Goal: Information Seeking & Learning: Learn about a topic

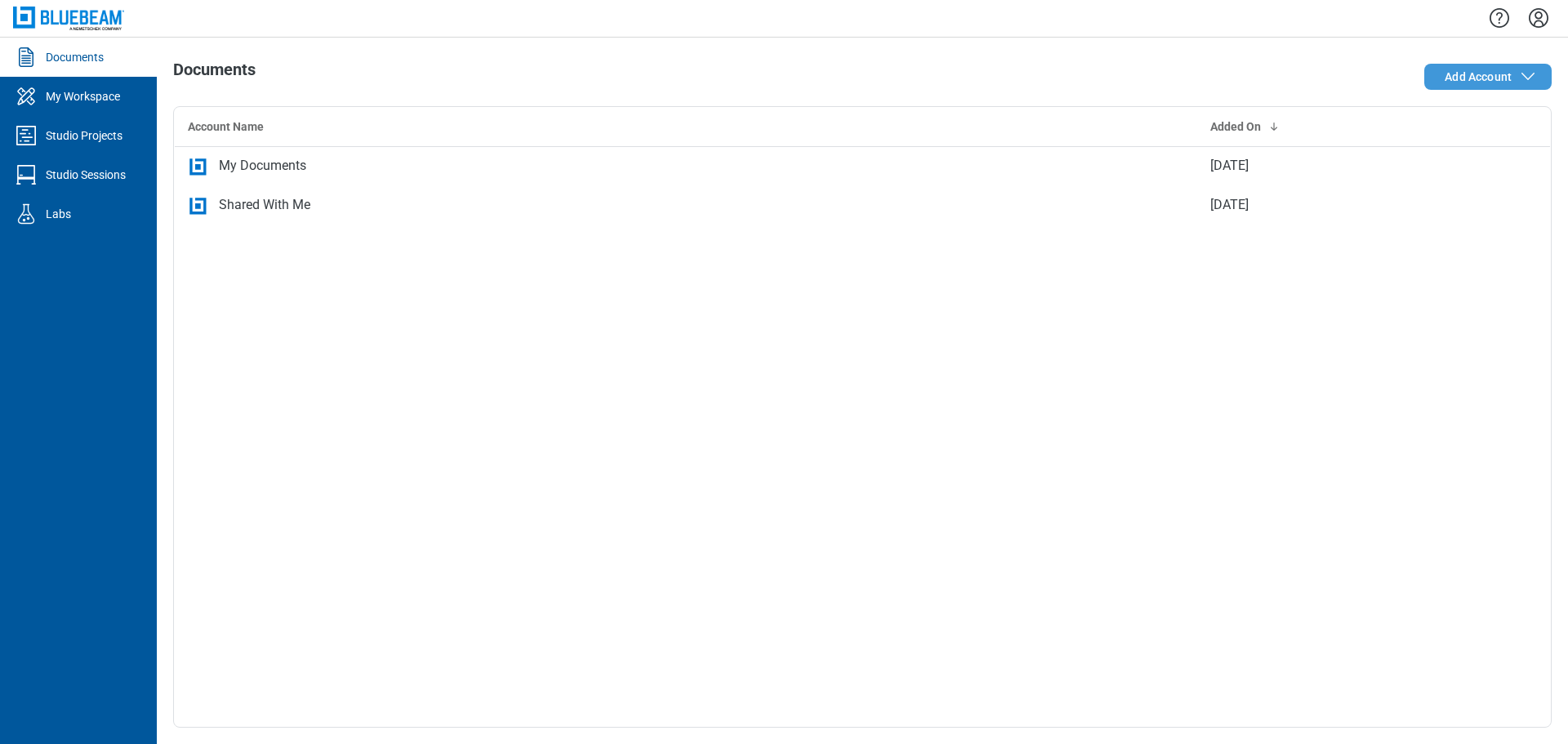
click at [1541, 71] on button "Add Account" at bounding box center [1488, 77] width 127 height 27
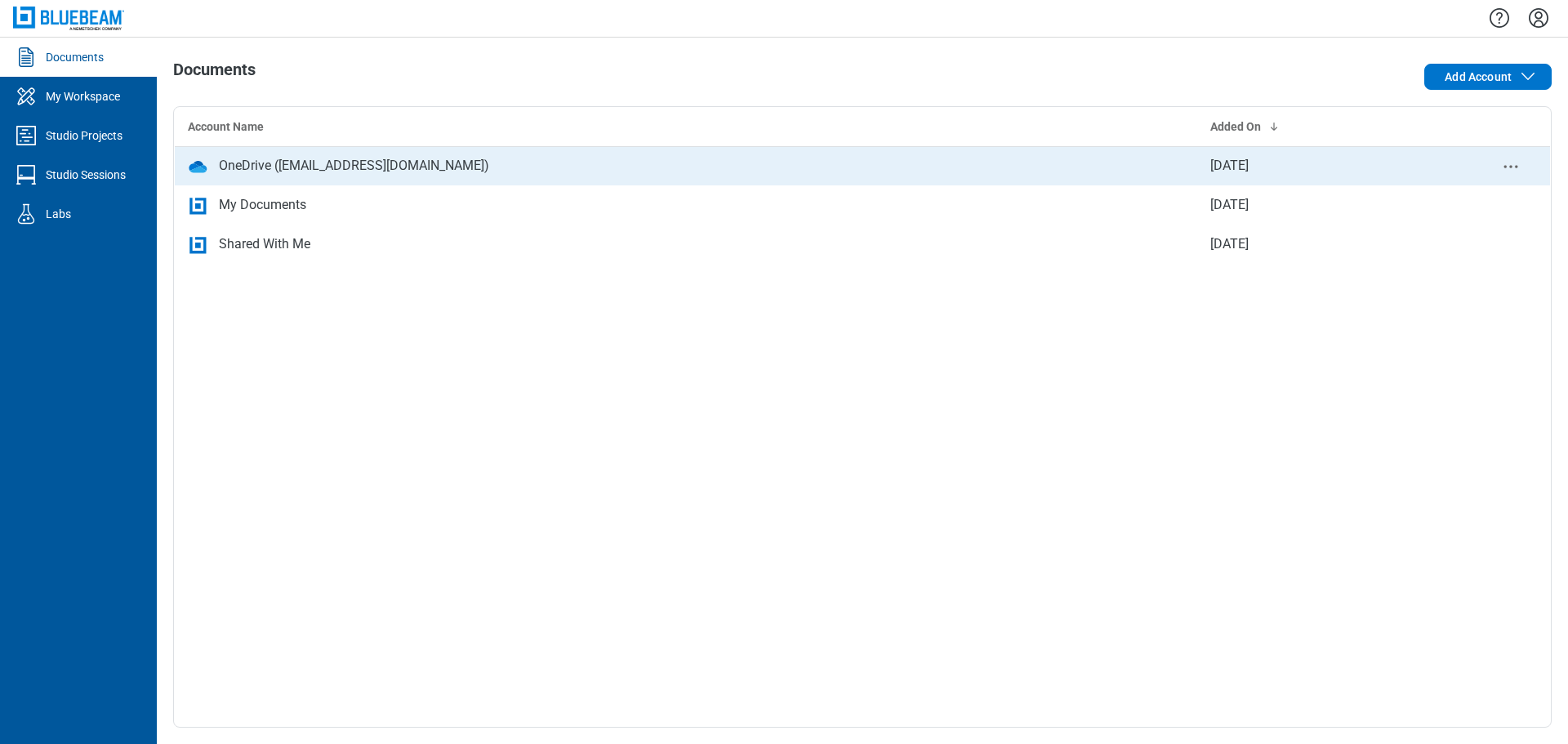
click at [263, 170] on div "OneDrive ([EMAIL_ADDRESS][DOMAIN_NAME])" at bounding box center [354, 166] width 270 height 20
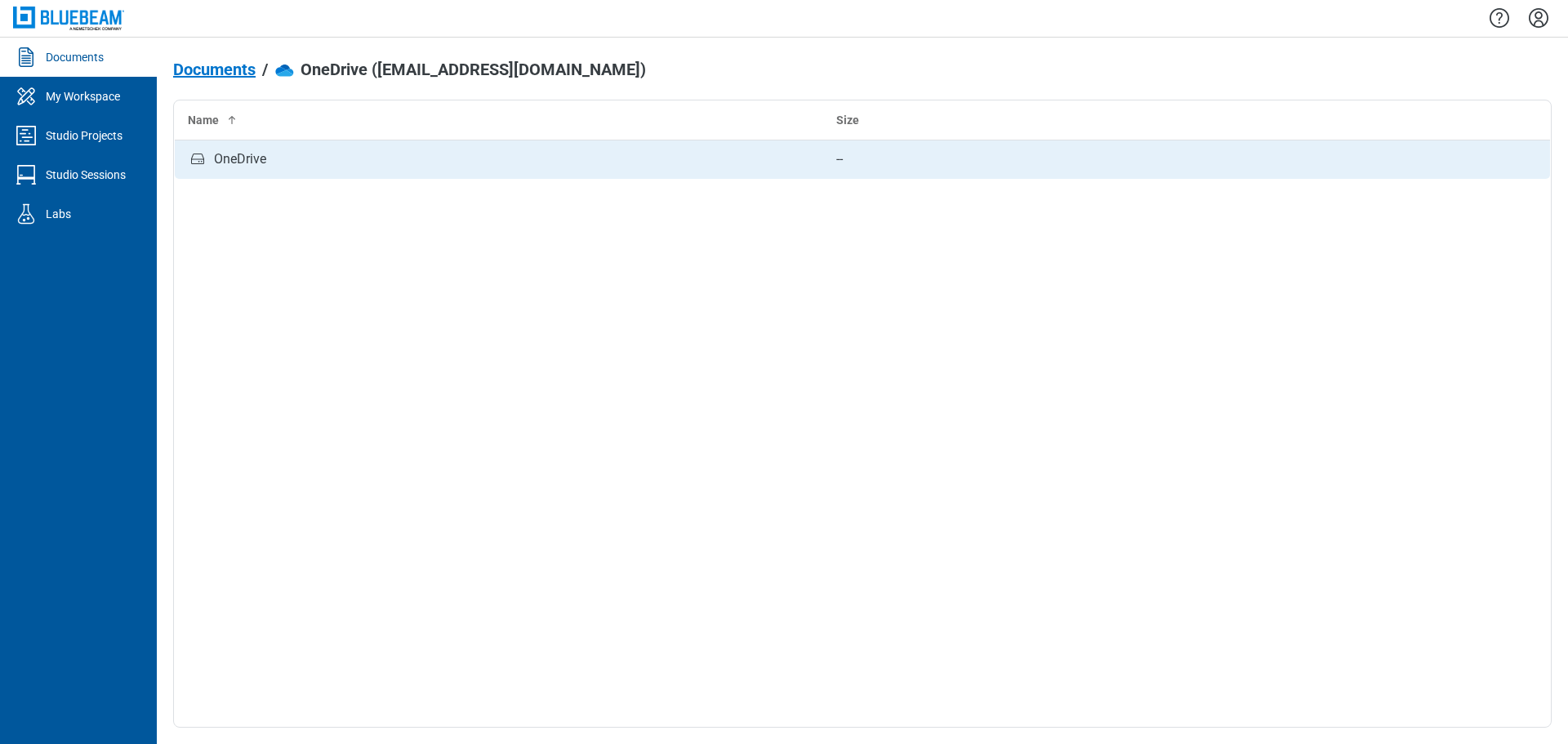
click at [245, 156] on div "OneDrive" at bounding box center [240, 159] width 52 height 20
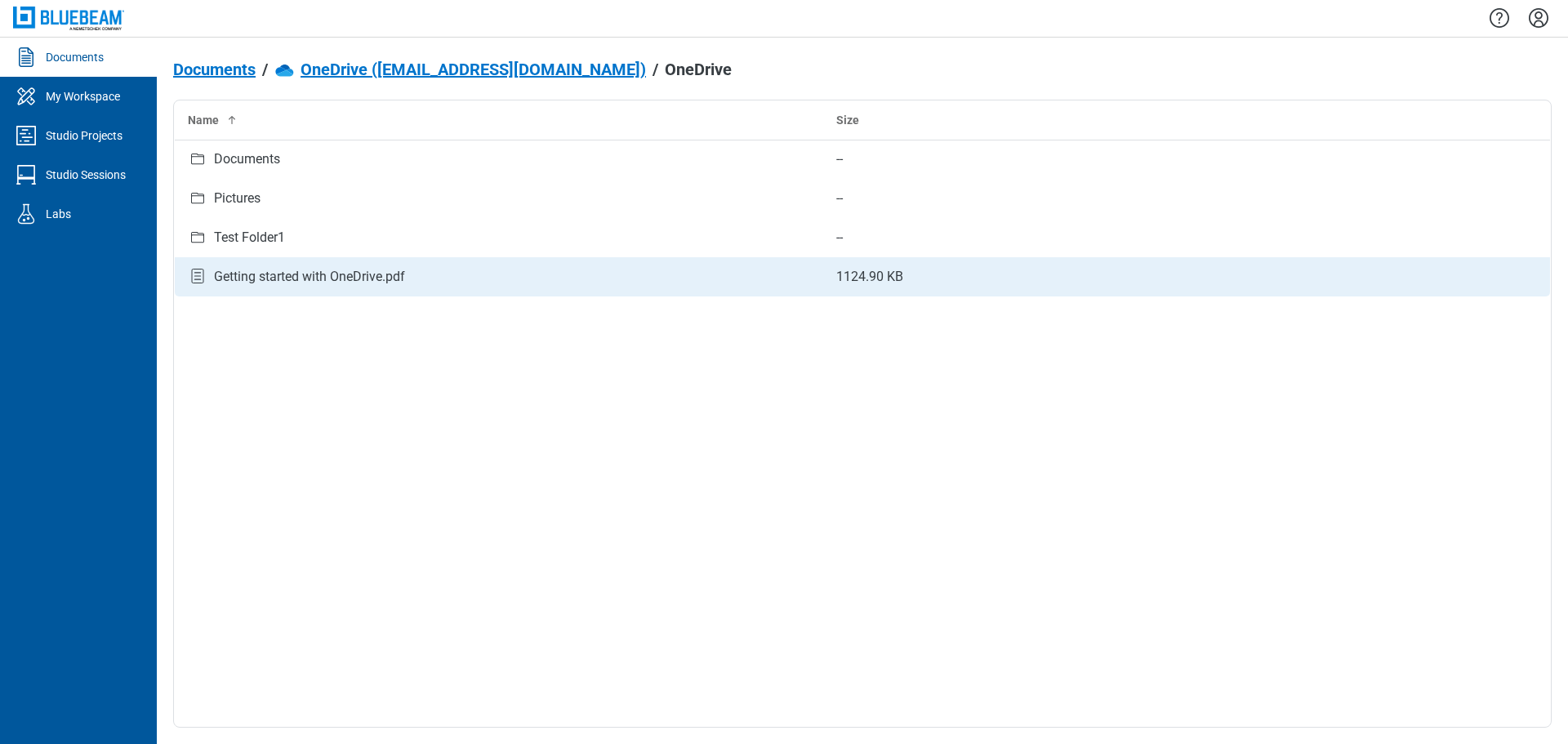
click at [328, 278] on div "Getting started with OneDrive.pdf" at bounding box center [310, 277] width 191 height 20
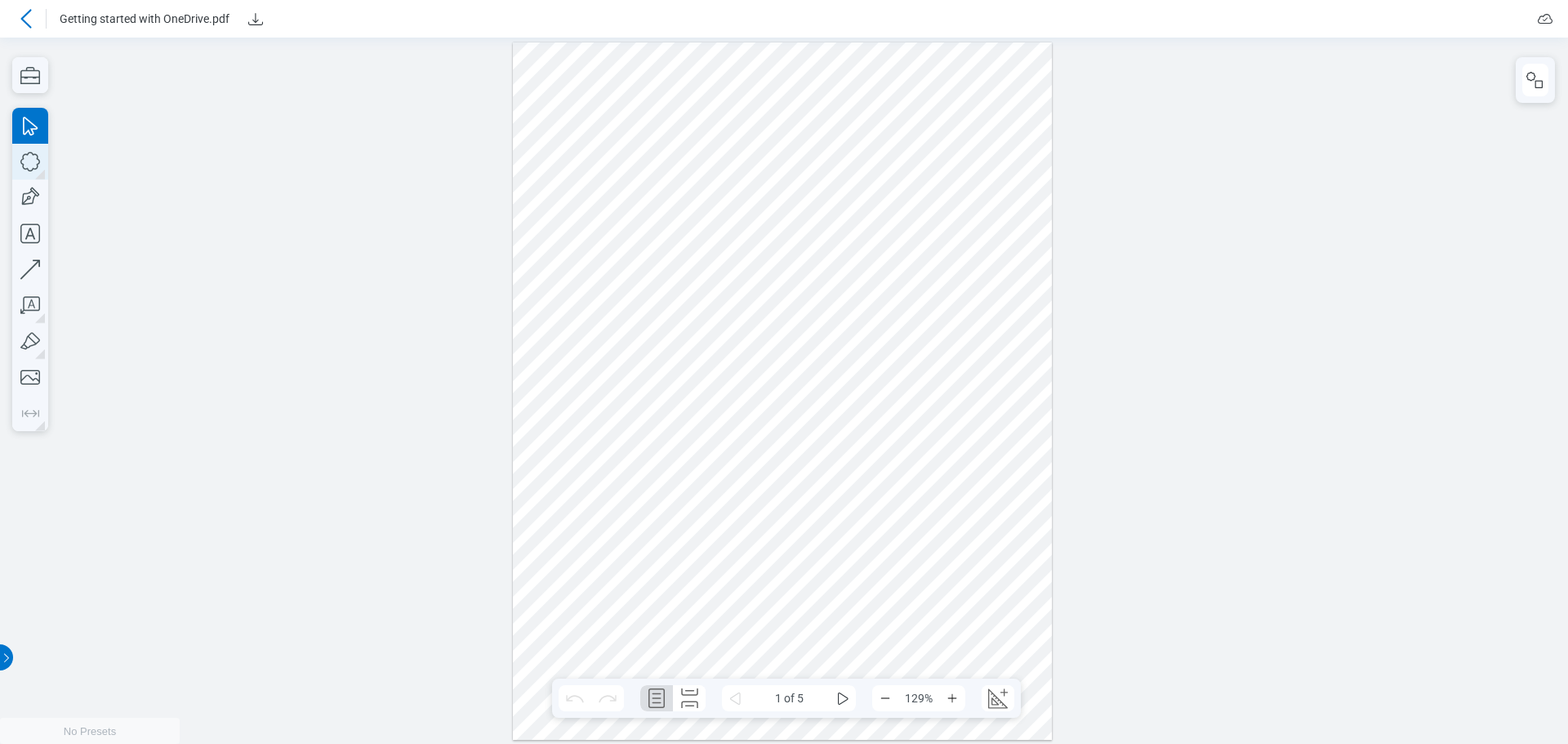
click at [30, 167] on icon "button" at bounding box center [30, 162] width 36 height 36
drag, startPoint x: 719, startPoint y: 292, endPoint x: 500, endPoint y: 279, distance: 219.4
click at [788, 335] on div at bounding box center [782, 390] width 539 height 699
click at [35, 163] on icon "button" at bounding box center [30, 162] width 36 height 36
drag, startPoint x: 680, startPoint y: 402, endPoint x: 737, endPoint y: 451, distance: 75.2
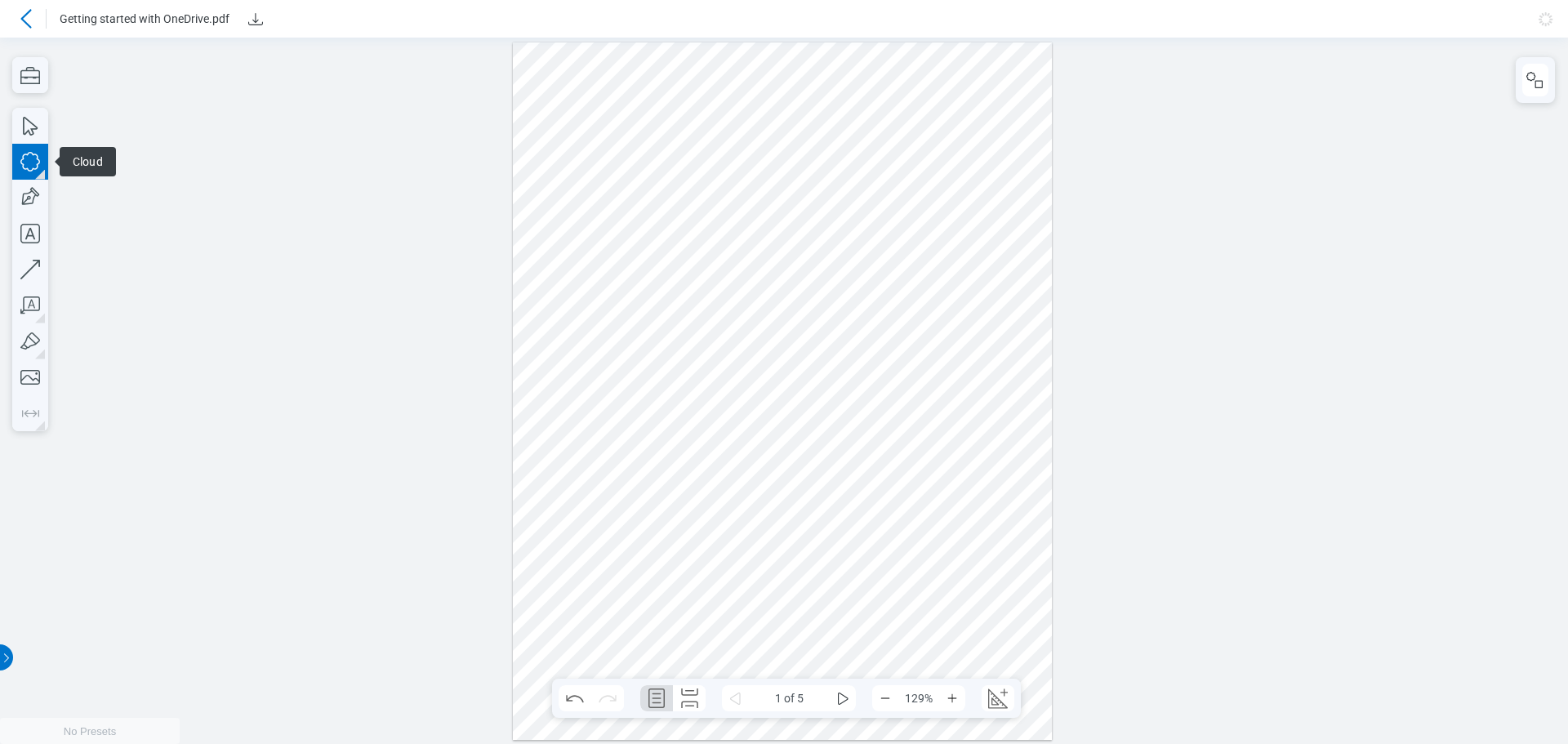
click at [807, 471] on div at bounding box center [782, 390] width 539 height 699
click at [32, 161] on icon "button" at bounding box center [30, 162] width 36 height 36
drag, startPoint x: 737, startPoint y: 517, endPoint x: 789, endPoint y: 573, distance: 76.4
click at [861, 611] on div at bounding box center [782, 390] width 539 height 699
click at [35, 263] on icon "button" at bounding box center [30, 269] width 36 height 36
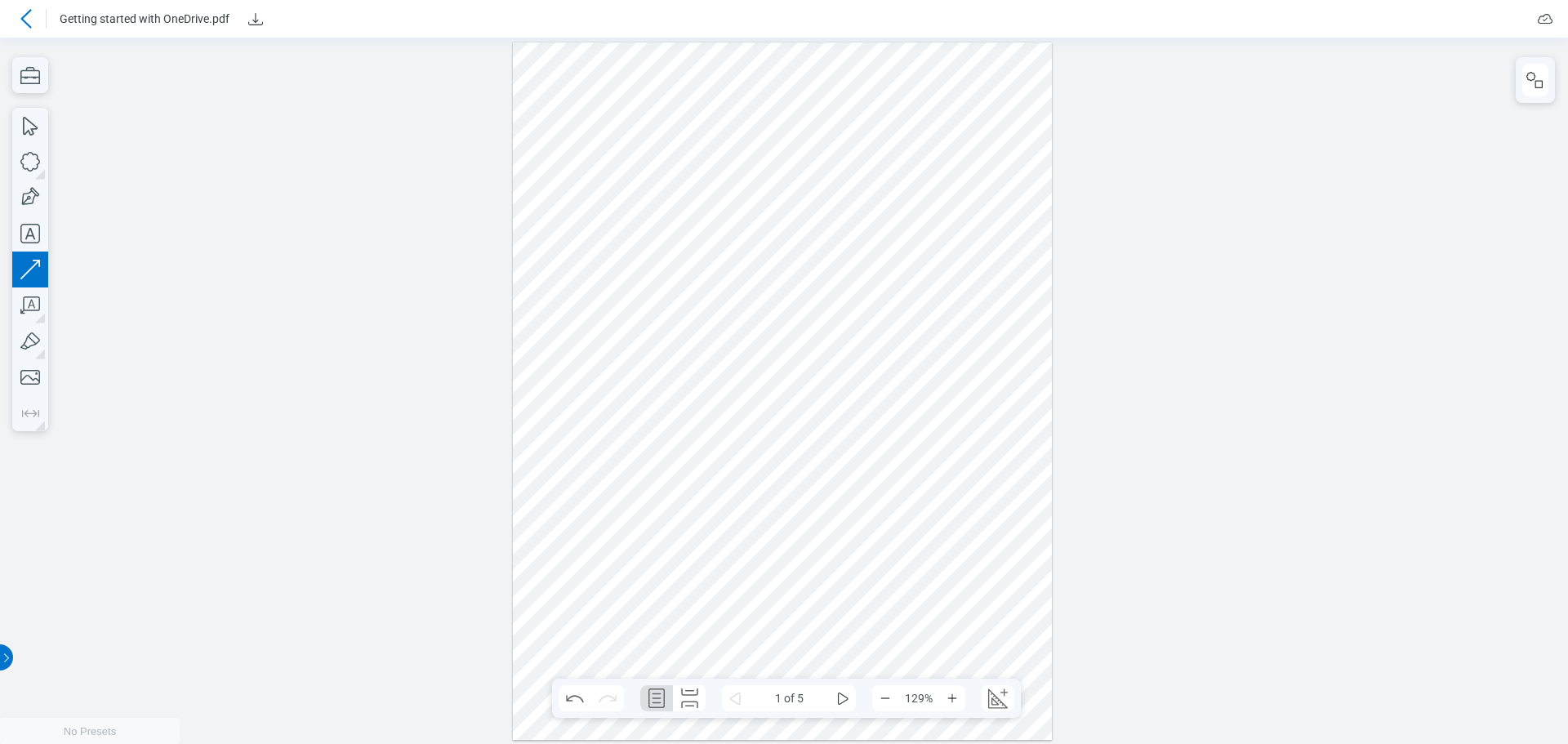
drag, startPoint x: 634, startPoint y: 335, endPoint x: 575, endPoint y: 334, distance: 59.0
click at [669, 365] on div at bounding box center [782, 390] width 539 height 699
click at [41, 266] on icon "button" at bounding box center [30, 269] width 36 height 36
drag, startPoint x: 610, startPoint y: 334, endPoint x: 662, endPoint y: 379, distance: 68.8
click at [662, 379] on div at bounding box center [782, 390] width 539 height 699
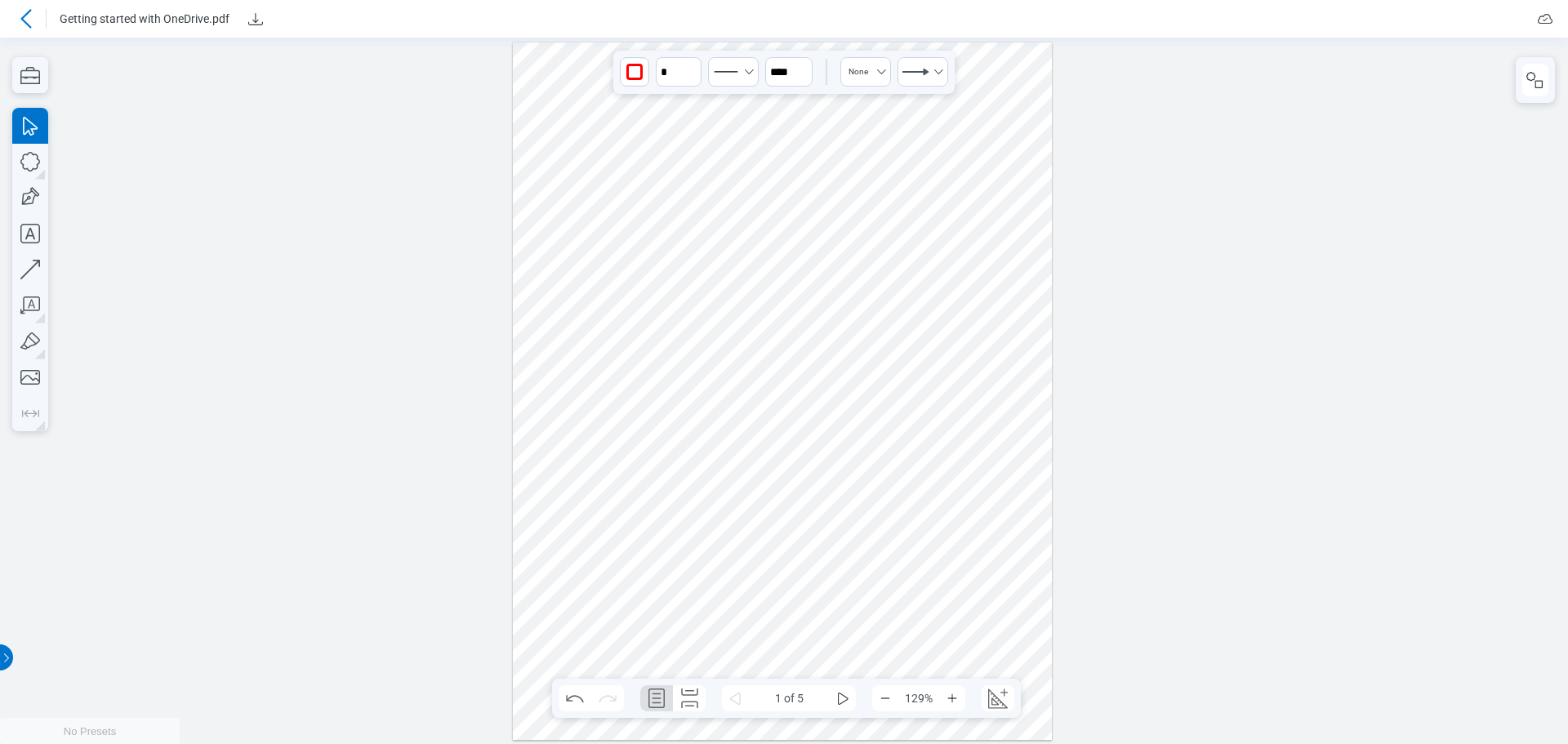
click at [25, 11] on icon at bounding box center [26, 18] width 20 height 20
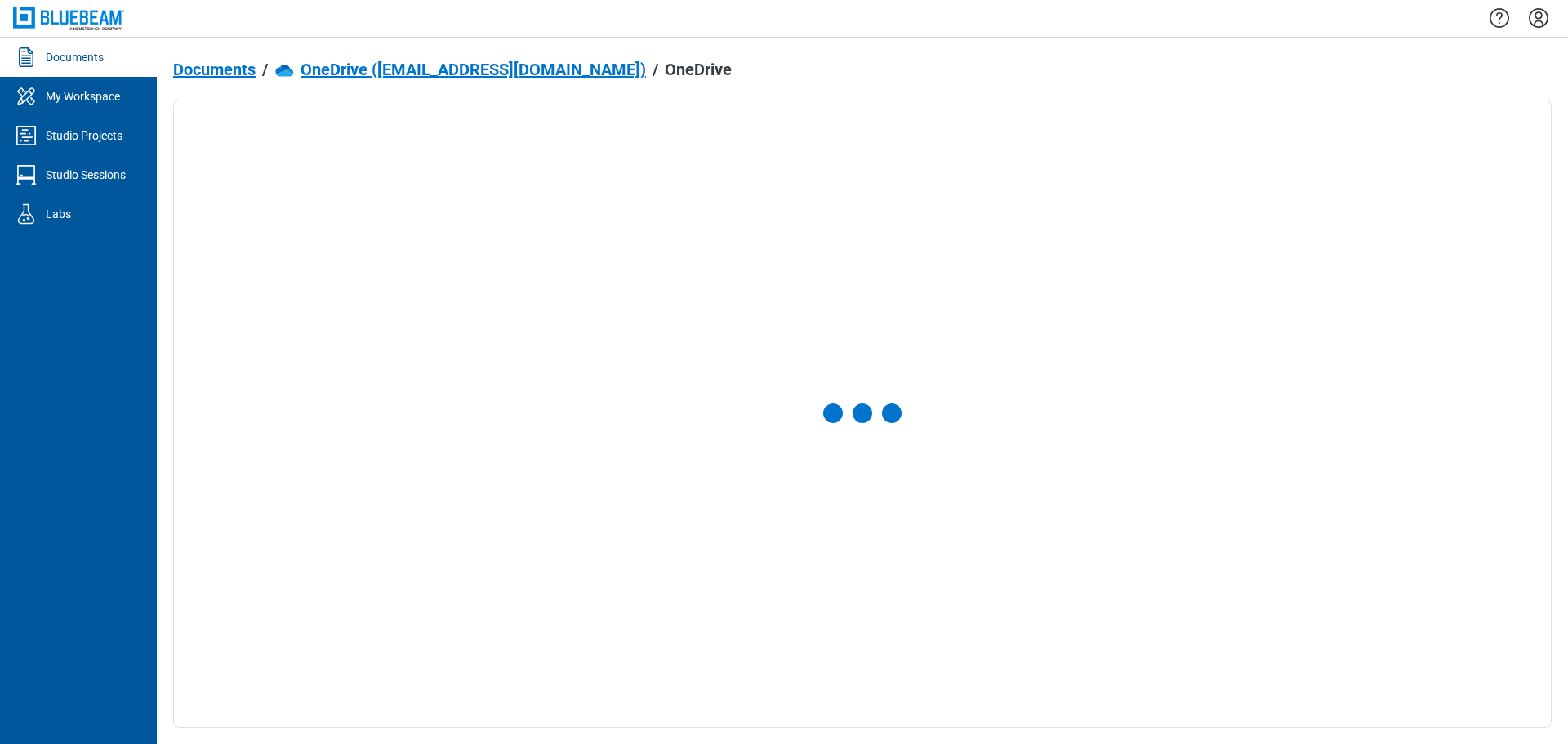
click at [210, 71] on span "Documents" at bounding box center [214, 69] width 82 height 18
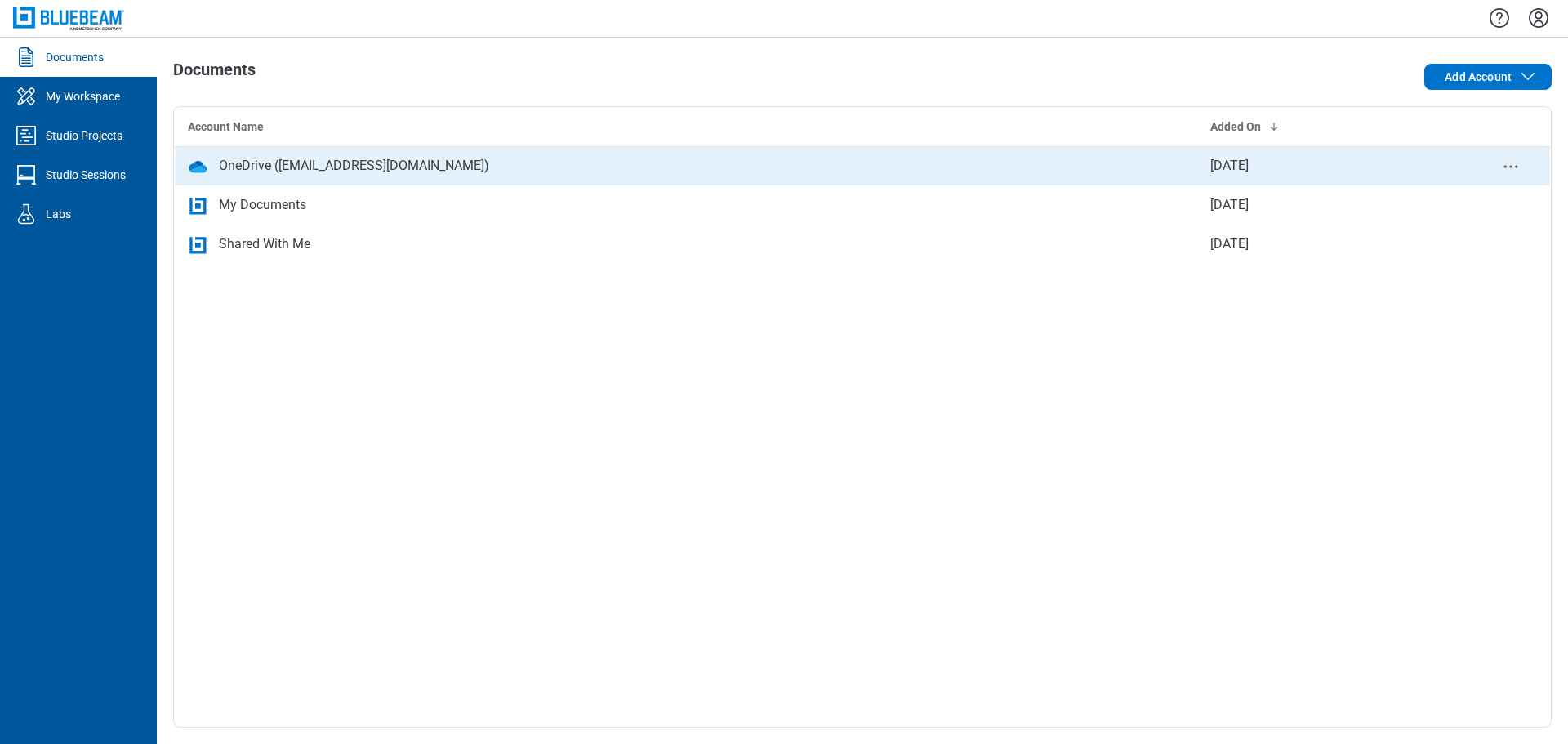
click at [1508, 163] on icon "context-menu" at bounding box center [1511, 166] width 20 height 20
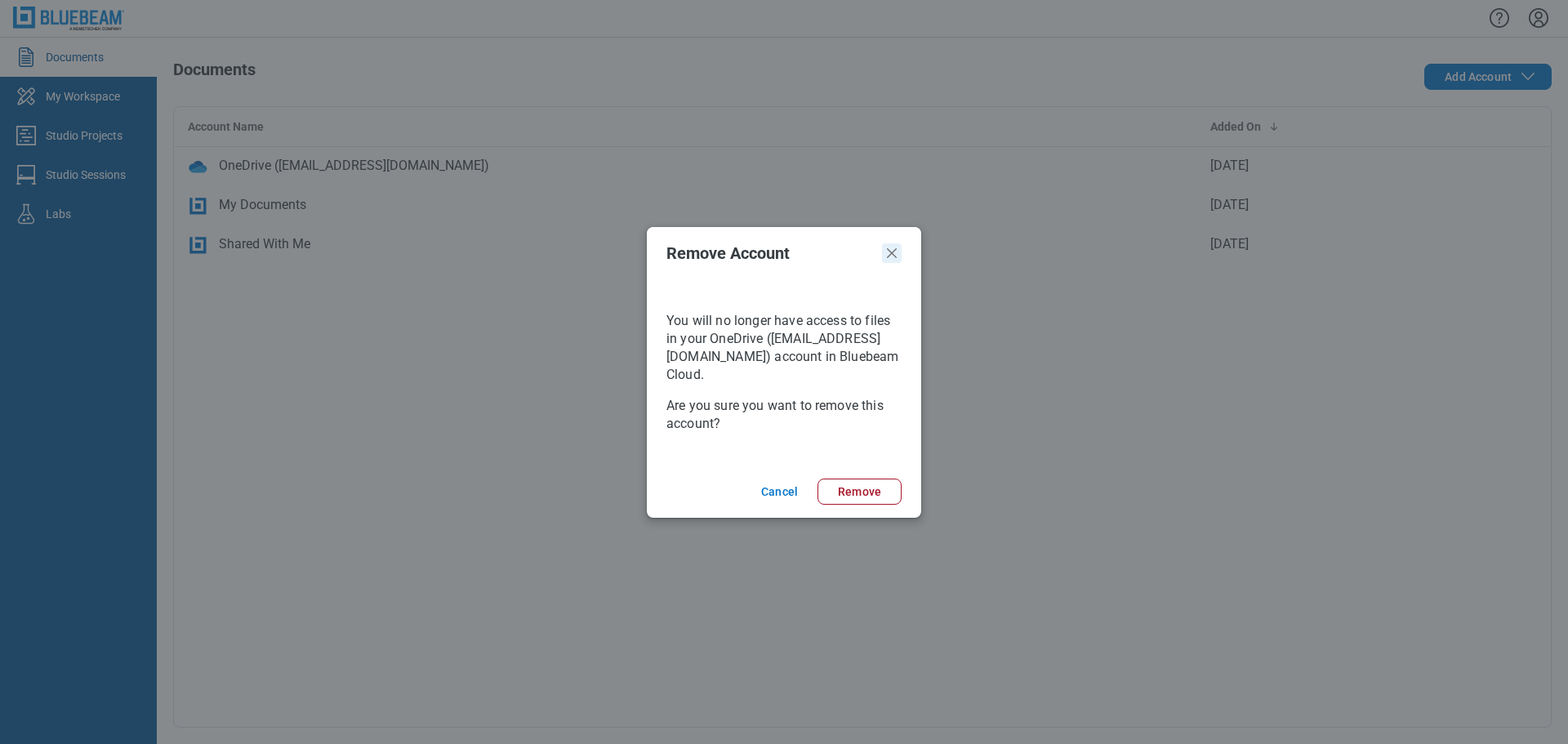
click at [891, 259] on icon "Close" at bounding box center [892, 253] width 20 height 20
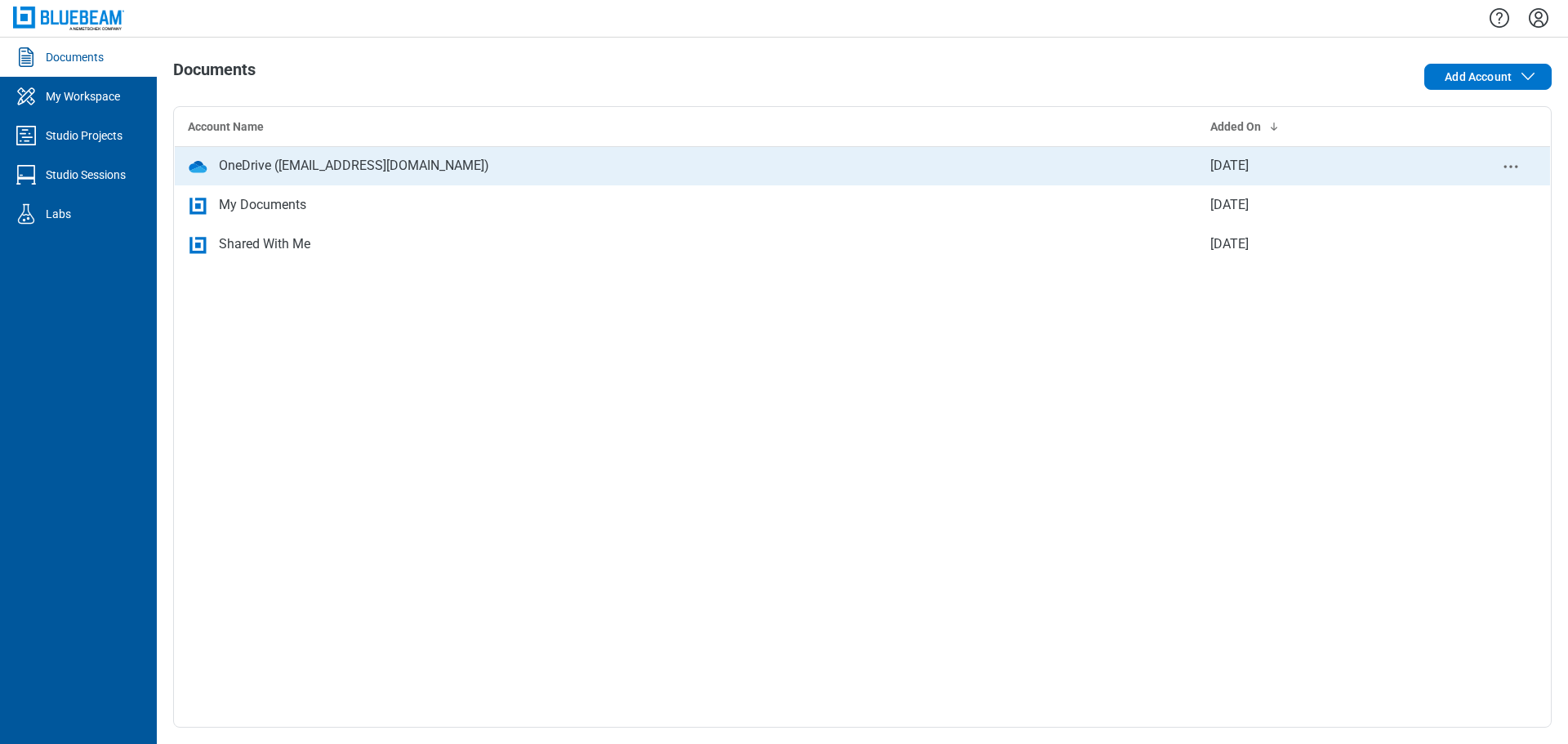
click at [1511, 165] on icon "context-menu" at bounding box center [1511, 166] width 20 height 20
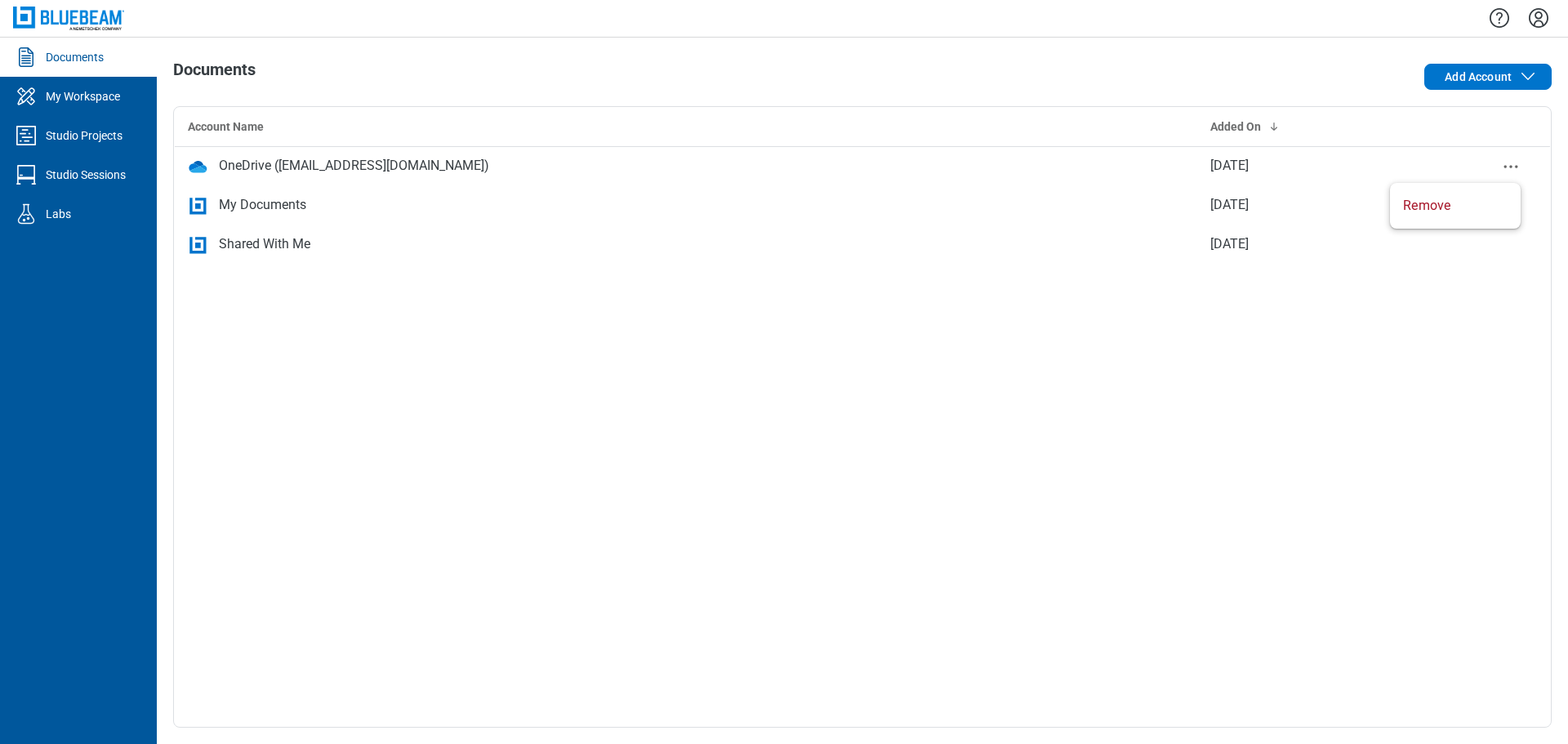
click at [1369, 390] on div "Account Name Added On OneDrive ([EMAIL_ADDRESS][DOMAIN_NAME]) [DATE] My Documen…" at bounding box center [863, 417] width 1378 height 622
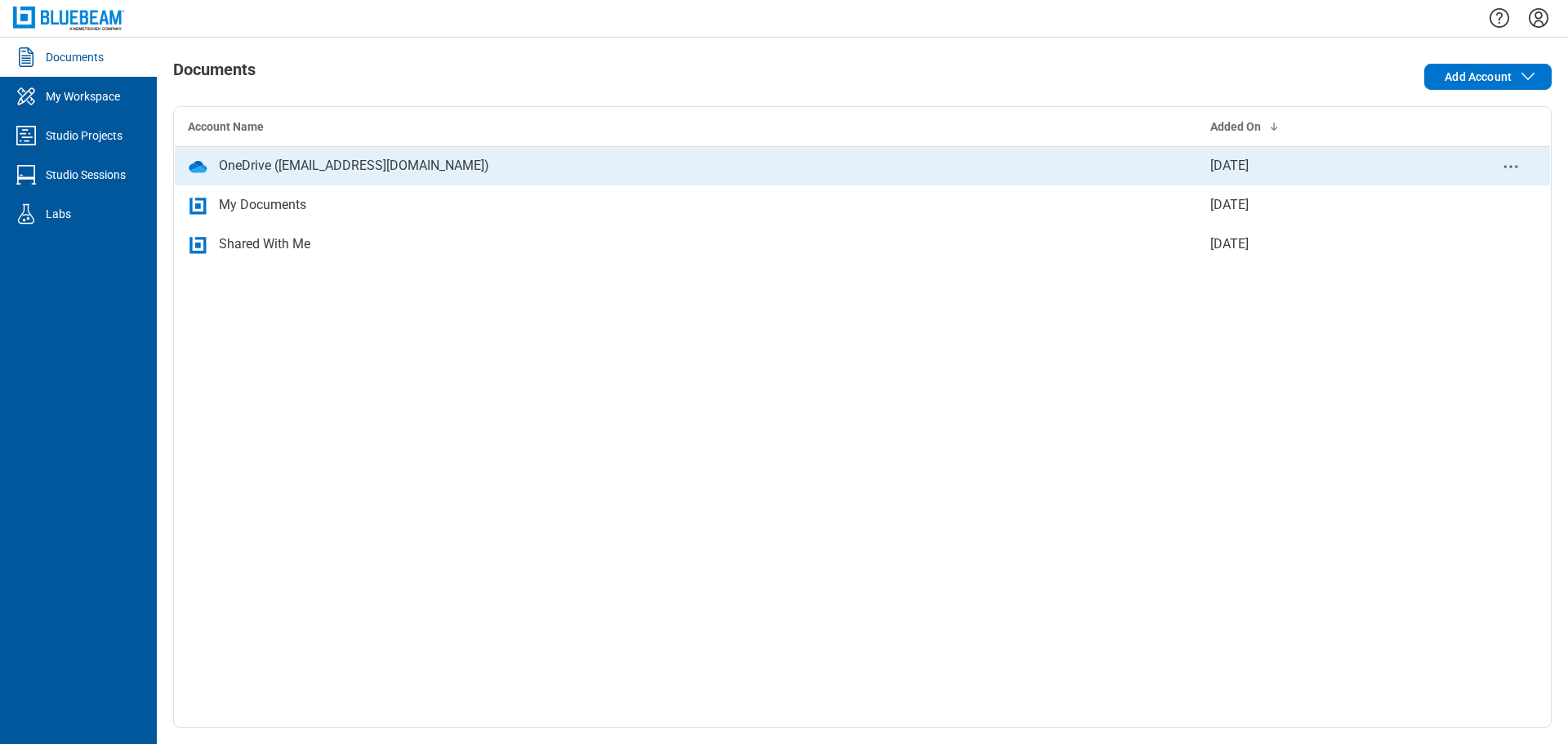
click at [1509, 167] on icon "context-menu" at bounding box center [1511, 166] width 20 height 20
click at [1515, 168] on icon "context-menu" at bounding box center [1511, 166] width 20 height 20
click at [1508, 168] on icon "context-menu" at bounding box center [1511, 166] width 20 height 20
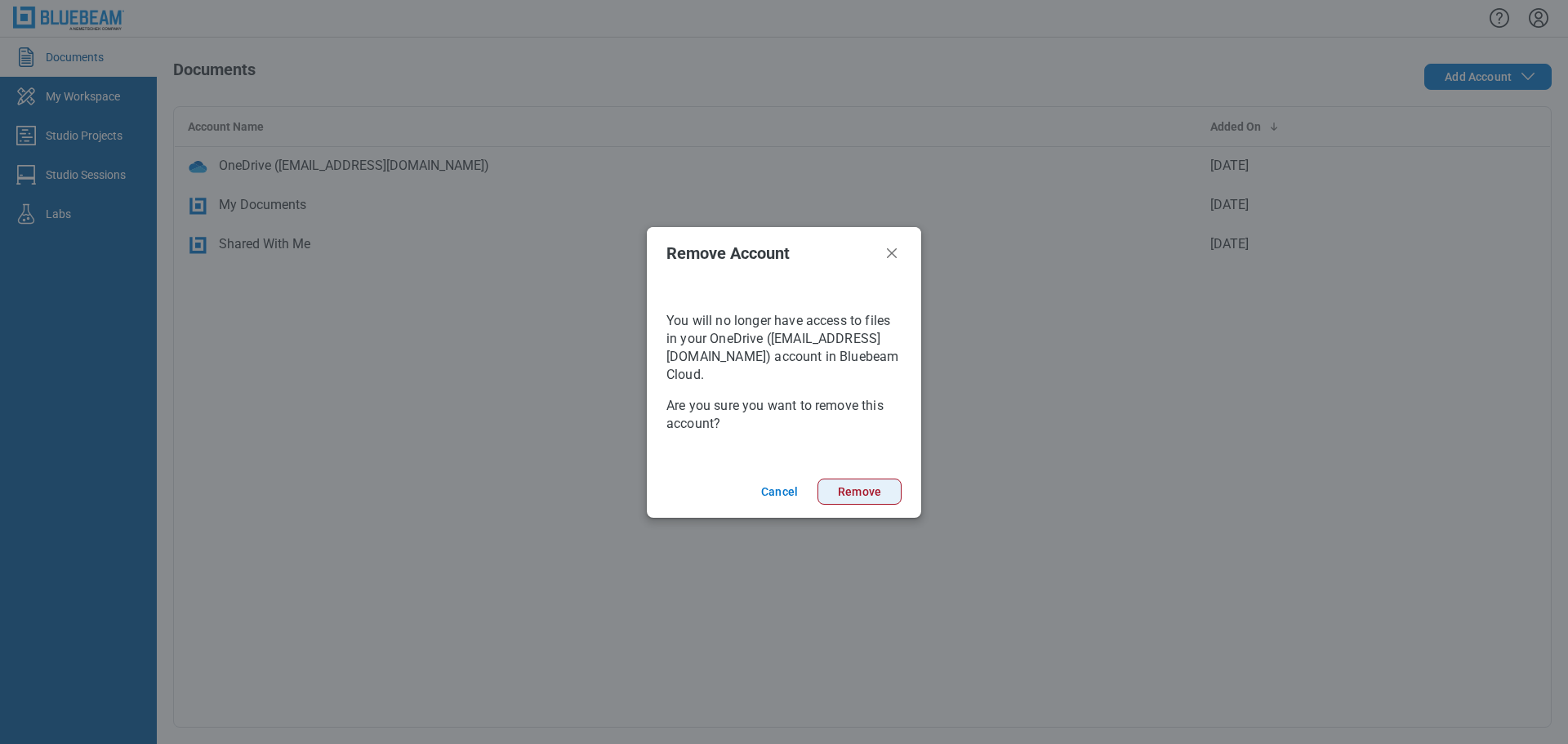
click at [858, 487] on button "Remove" at bounding box center [859, 492] width 84 height 27
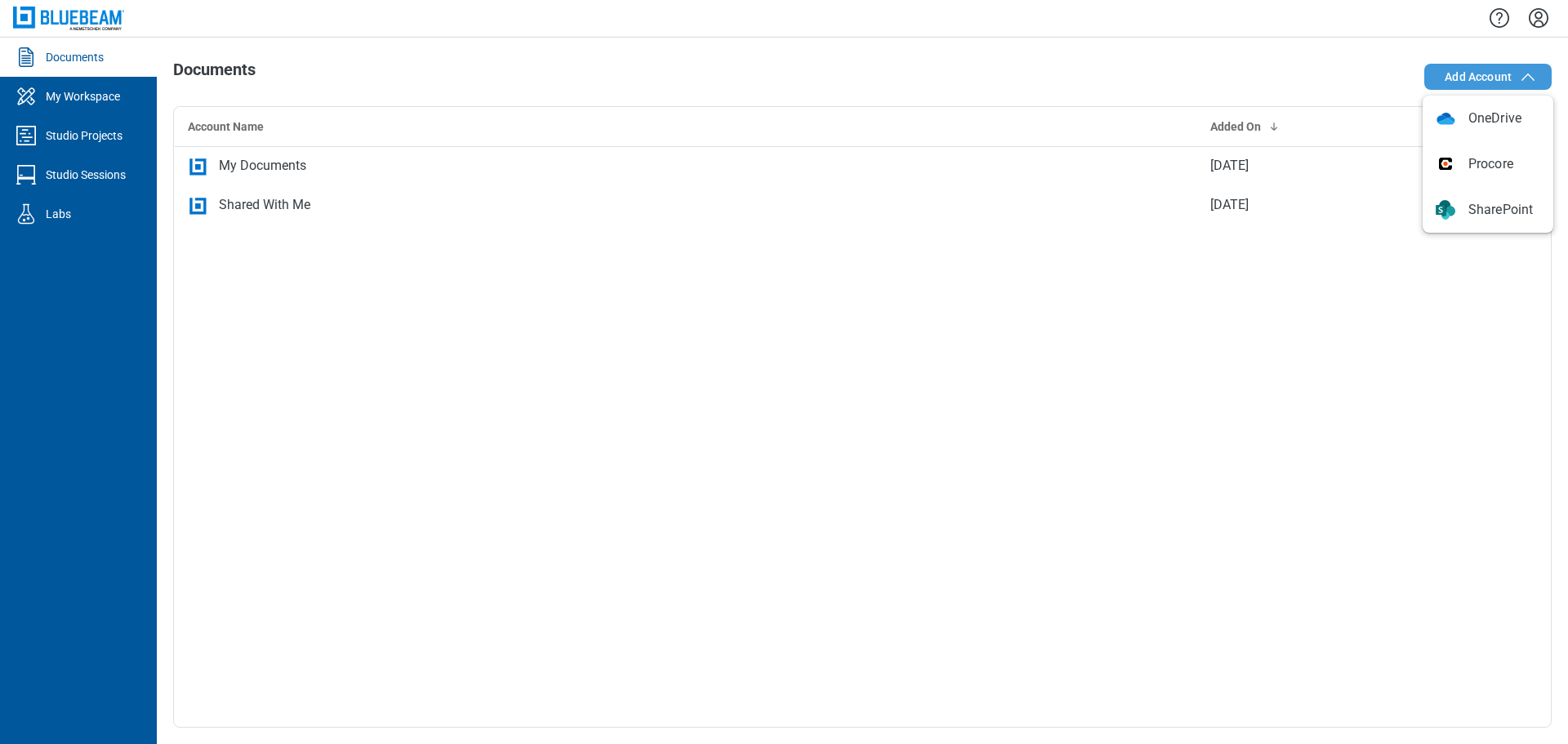
click at [1479, 77] on span "Add Account" at bounding box center [1478, 76] width 67 height 16
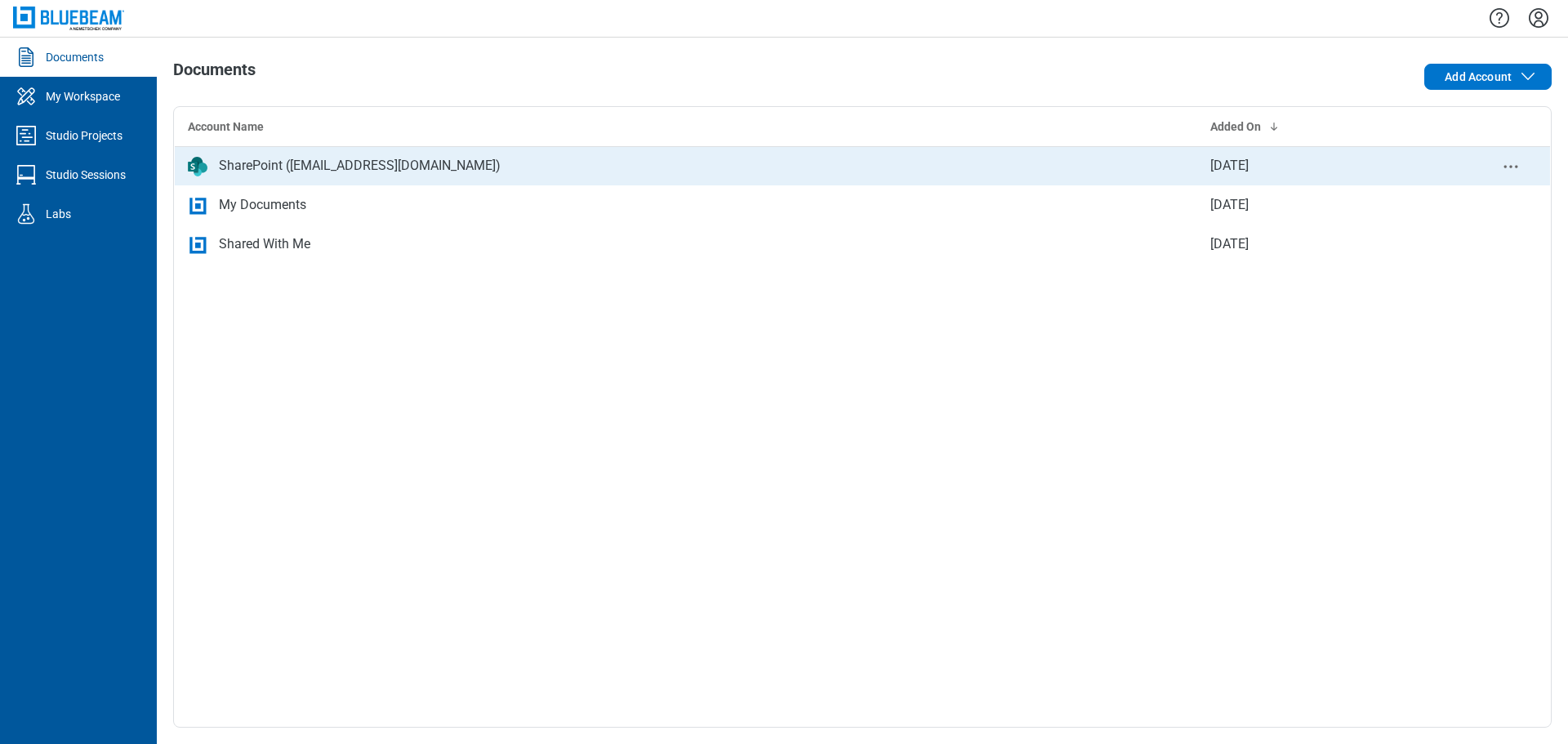
click at [1512, 169] on icon "context-menu" at bounding box center [1511, 166] width 20 height 20
click at [1513, 162] on icon "context-menu" at bounding box center [1511, 166] width 20 height 20
click at [1507, 167] on circle "context-menu" at bounding box center [1505, 167] width 3 height 3
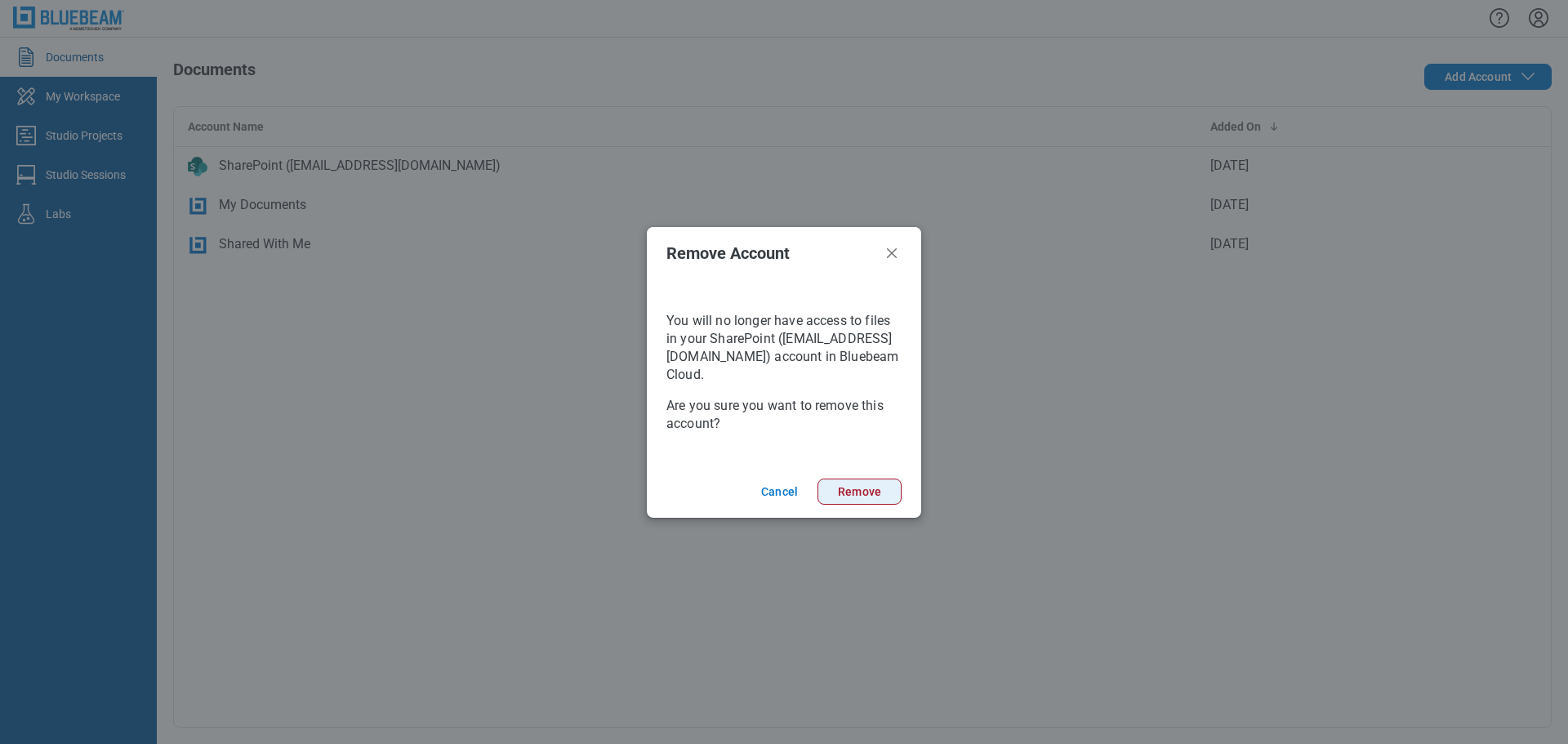
click at [840, 490] on button "Remove" at bounding box center [859, 492] width 84 height 27
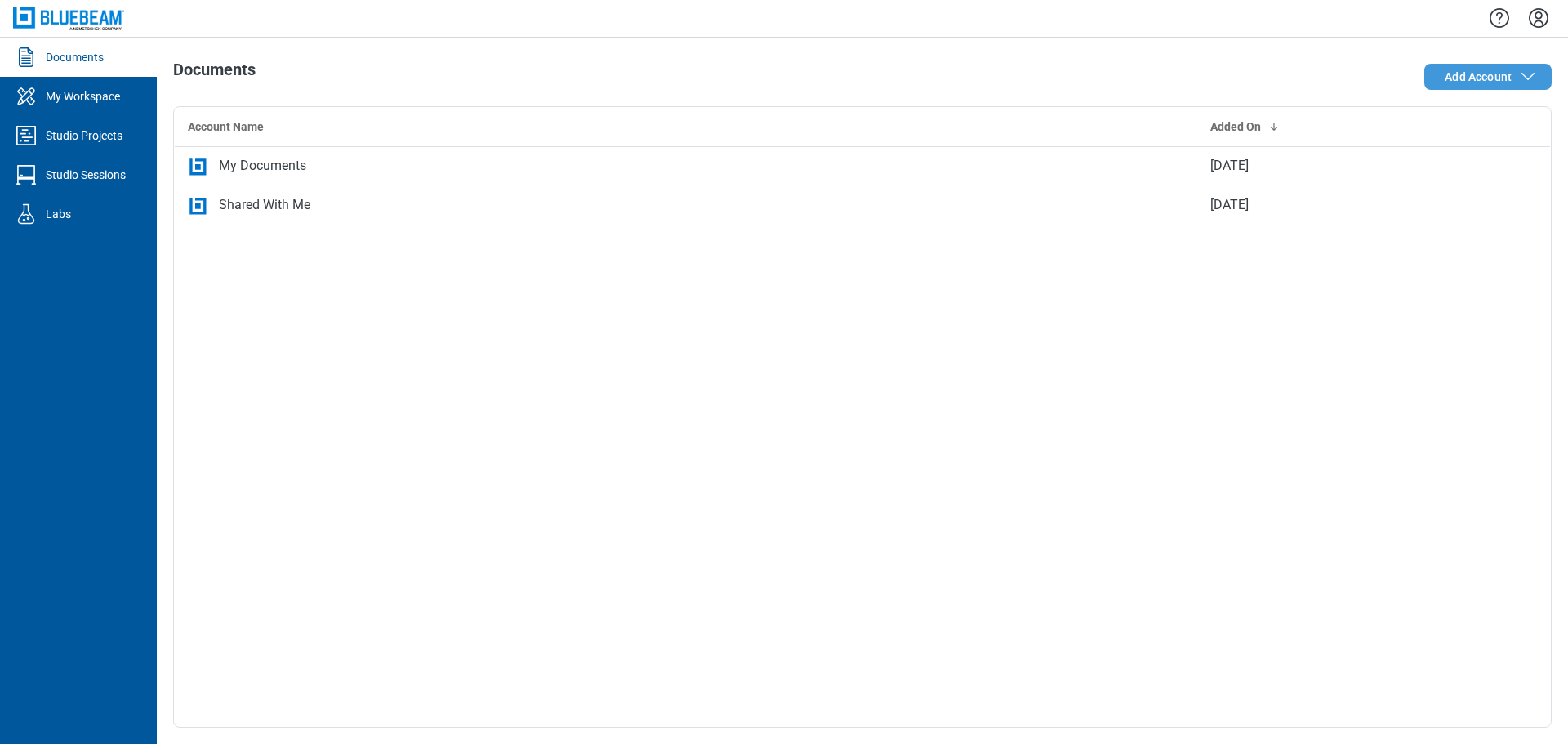
click at [1493, 80] on span "Add Account" at bounding box center [1478, 76] width 67 height 16
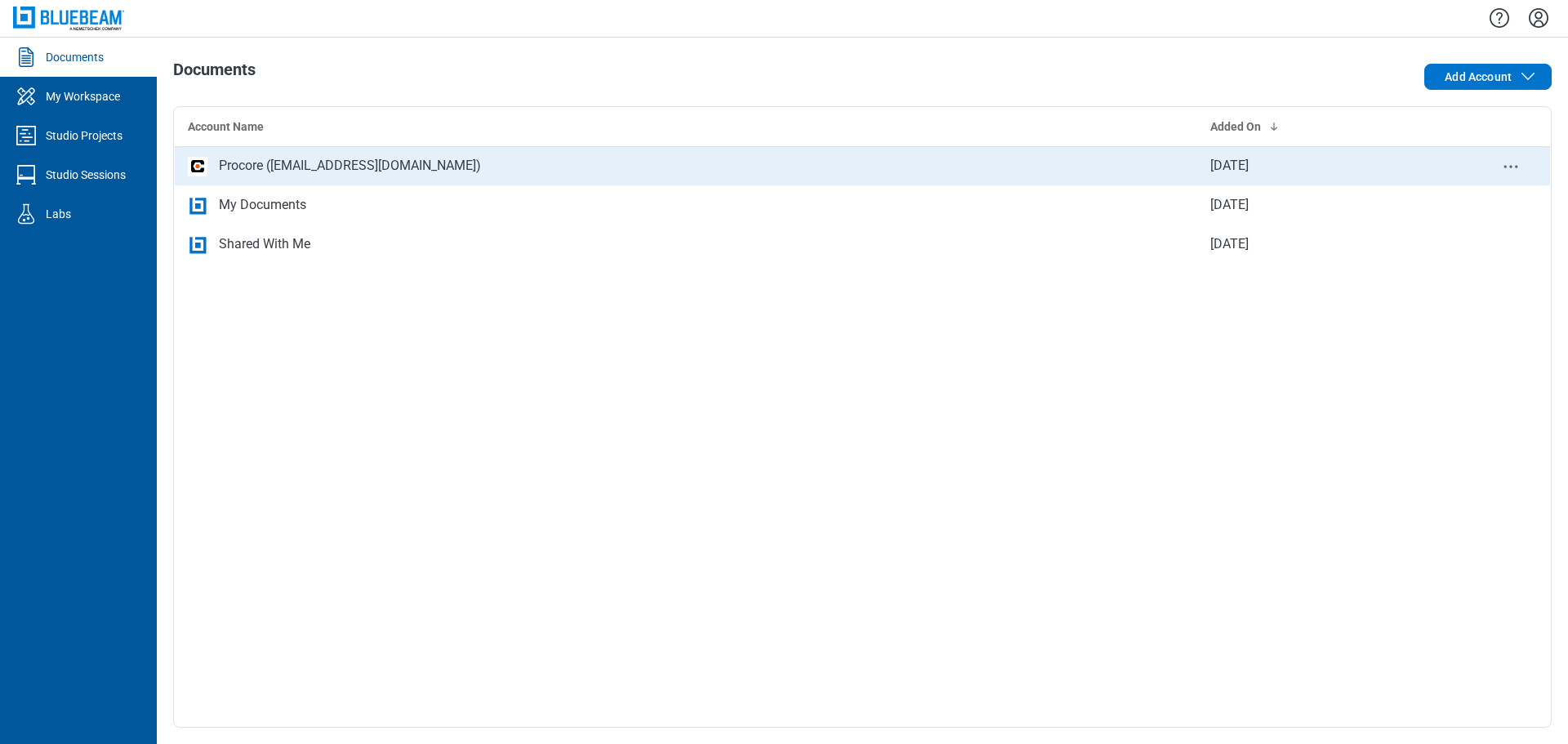
click at [310, 172] on div "Procore ([EMAIL_ADDRESS][DOMAIN_NAME])" at bounding box center [350, 166] width 263 height 20
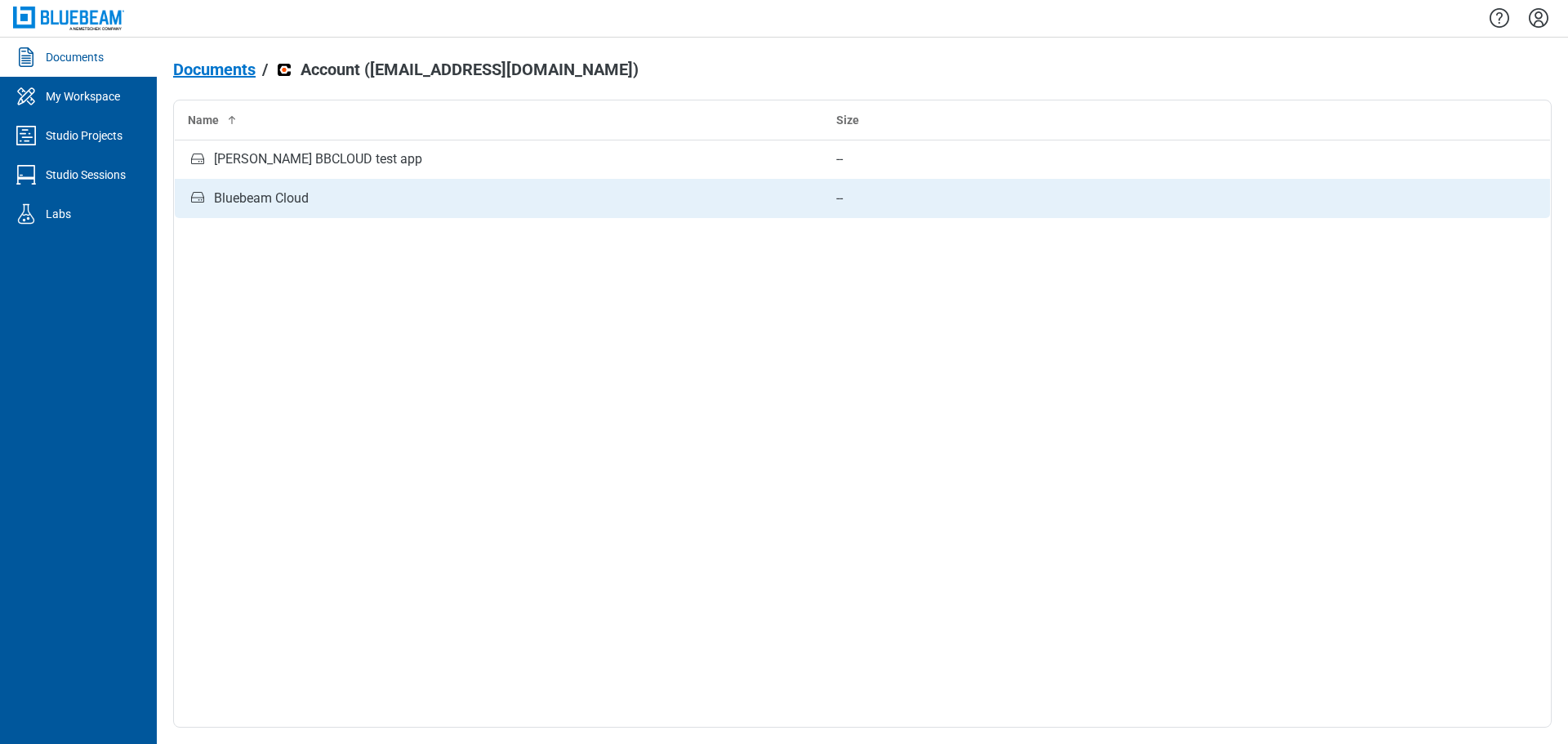
click at [313, 202] on div "Bluebeam Cloud" at bounding box center [499, 198] width 623 height 22
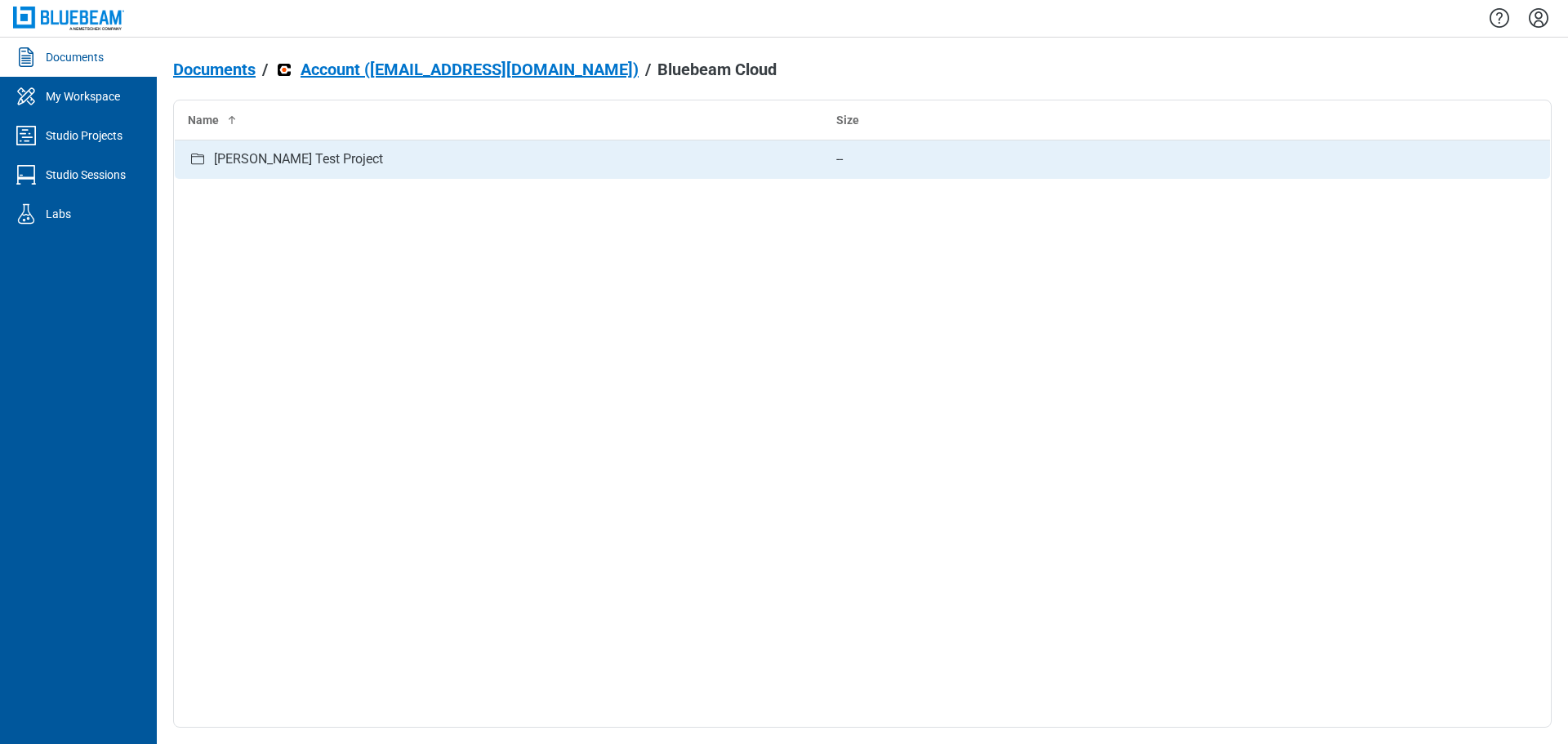
click at [374, 157] on div "[PERSON_NAME] Test Project" at bounding box center [499, 159] width 623 height 22
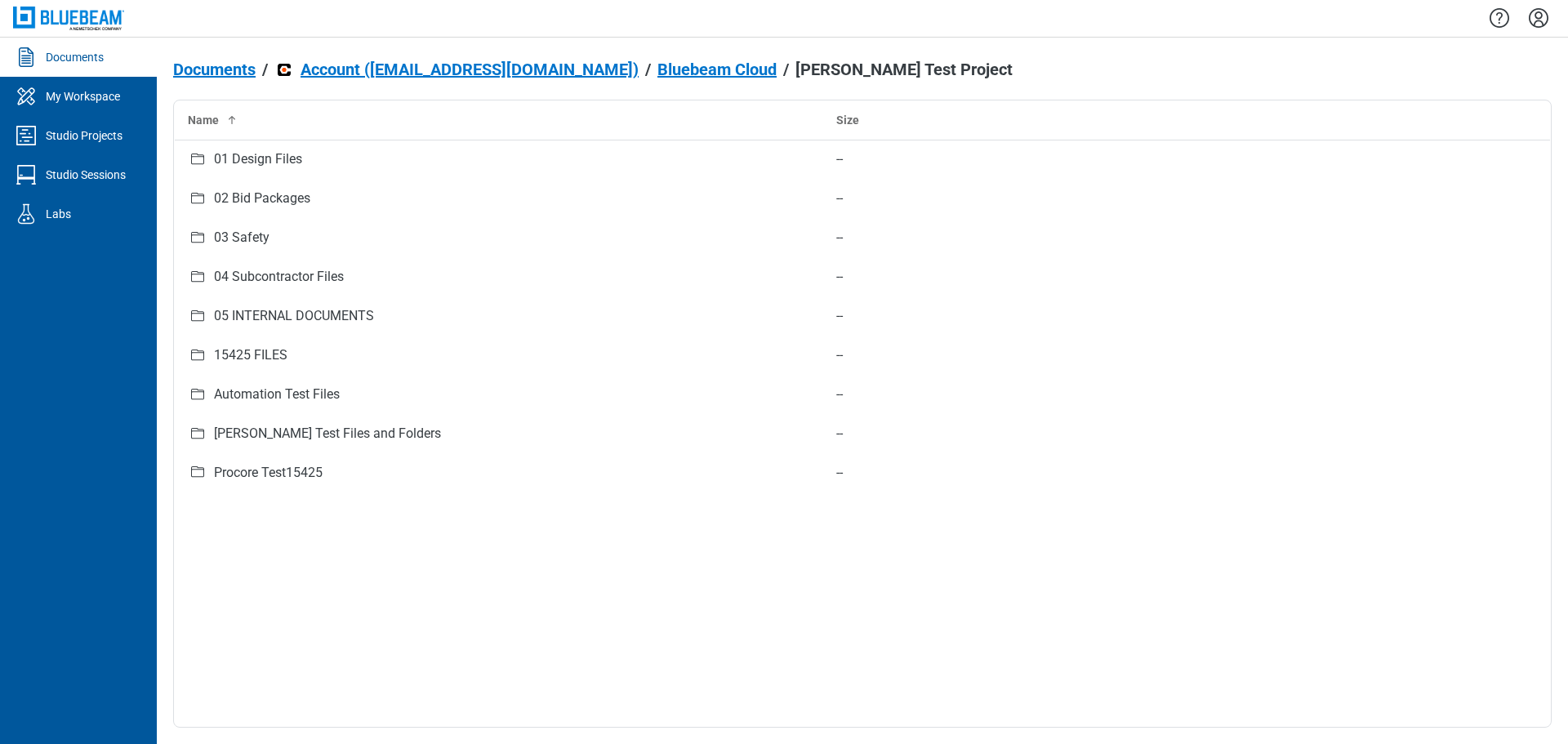
click at [213, 68] on span "Documents" at bounding box center [214, 69] width 82 height 18
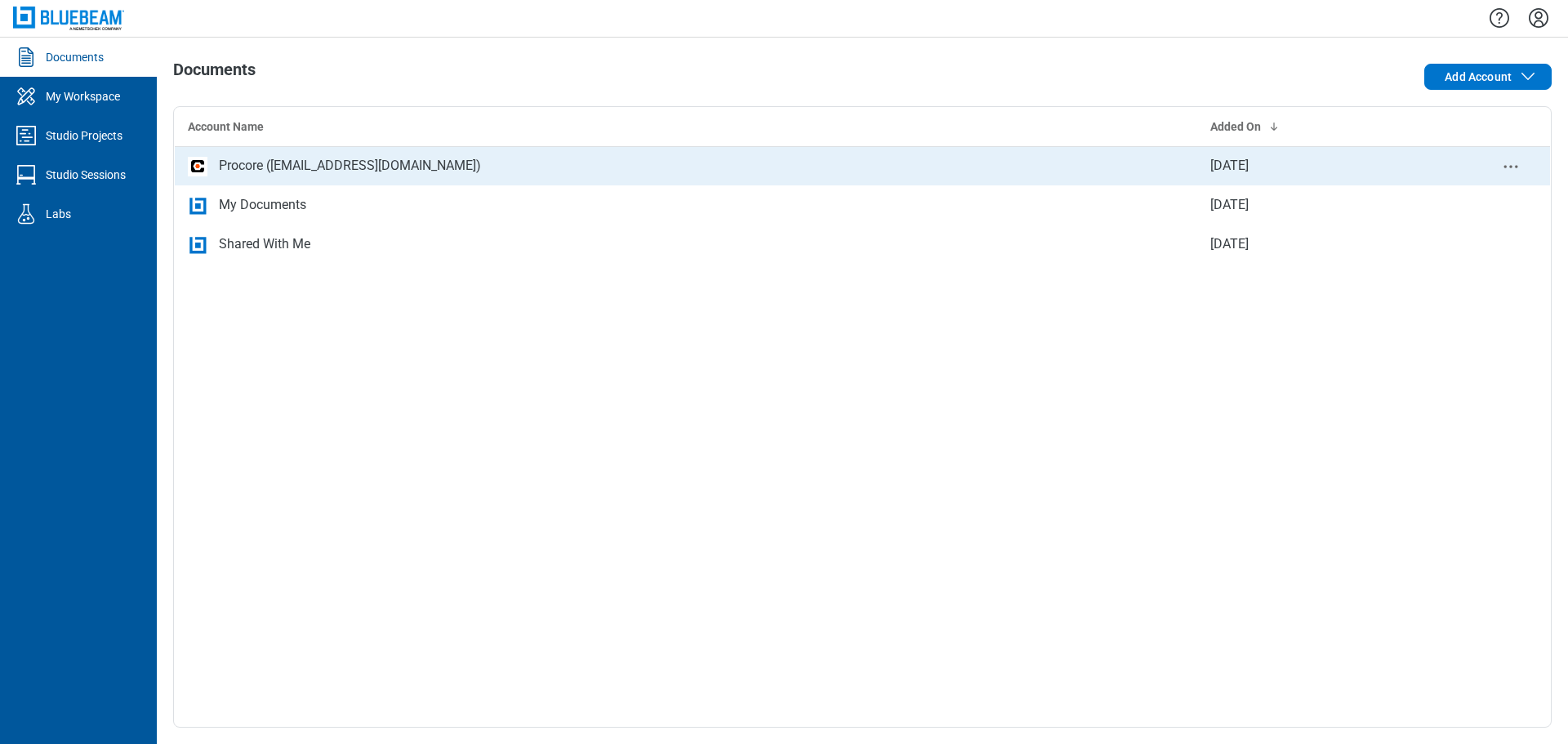
click at [1512, 169] on icon "context-menu" at bounding box center [1511, 166] width 20 height 20
click at [405, 172] on div "Procore (bjadav@bluebeam.com)" at bounding box center [350, 166] width 263 height 20
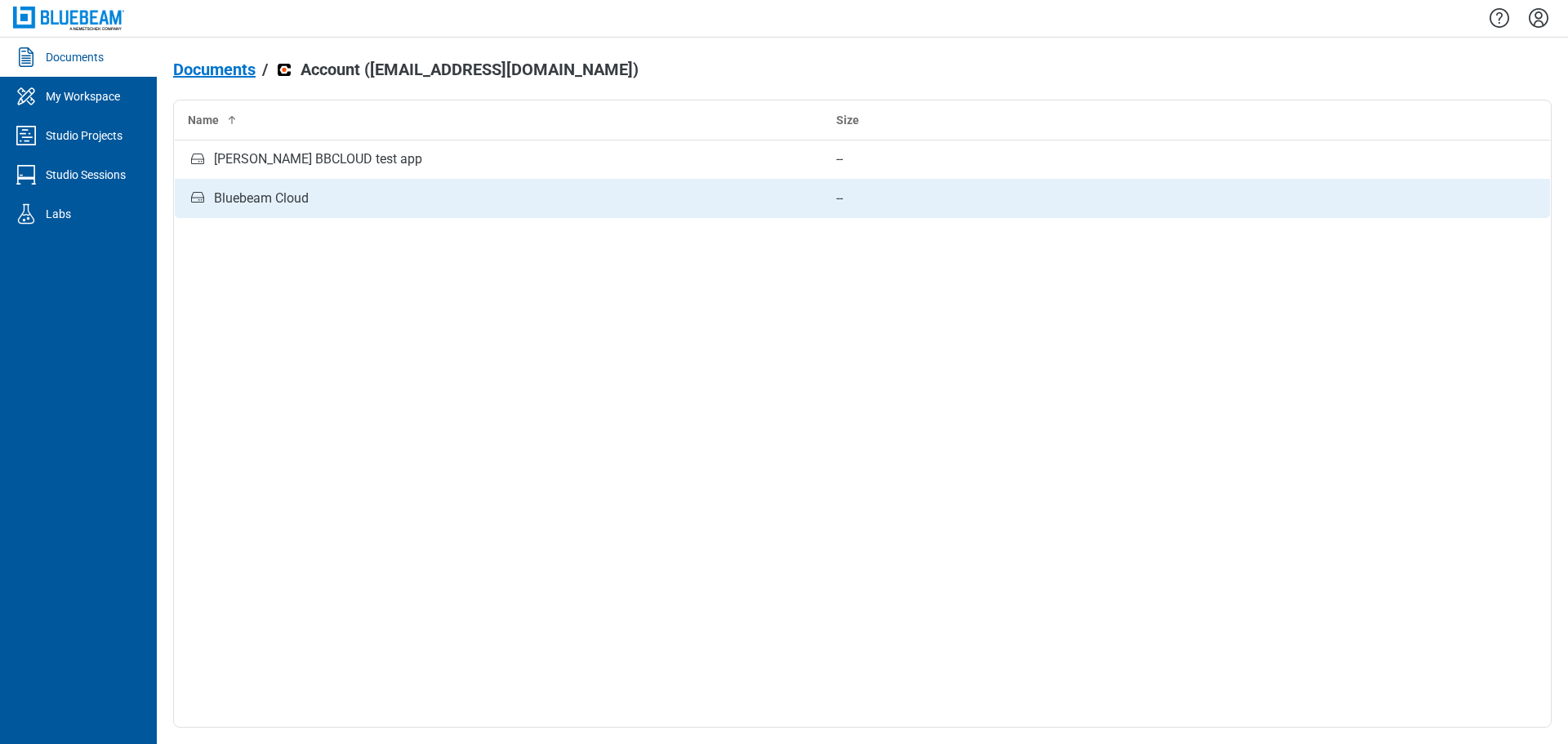
click at [273, 197] on div "Bluebeam Cloud" at bounding box center [262, 198] width 95 height 20
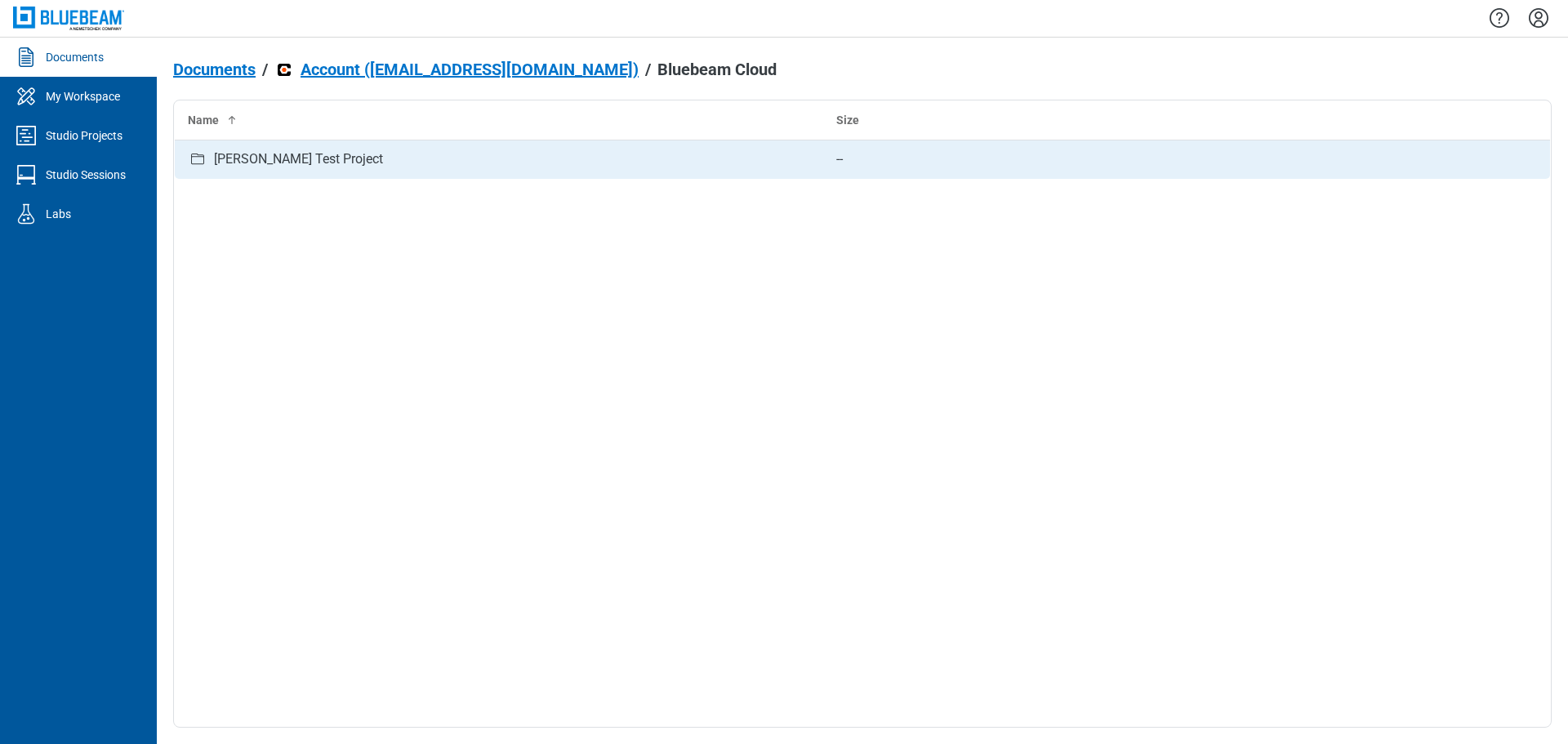
click at [268, 158] on div "Bhavini Test Project" at bounding box center [299, 159] width 169 height 20
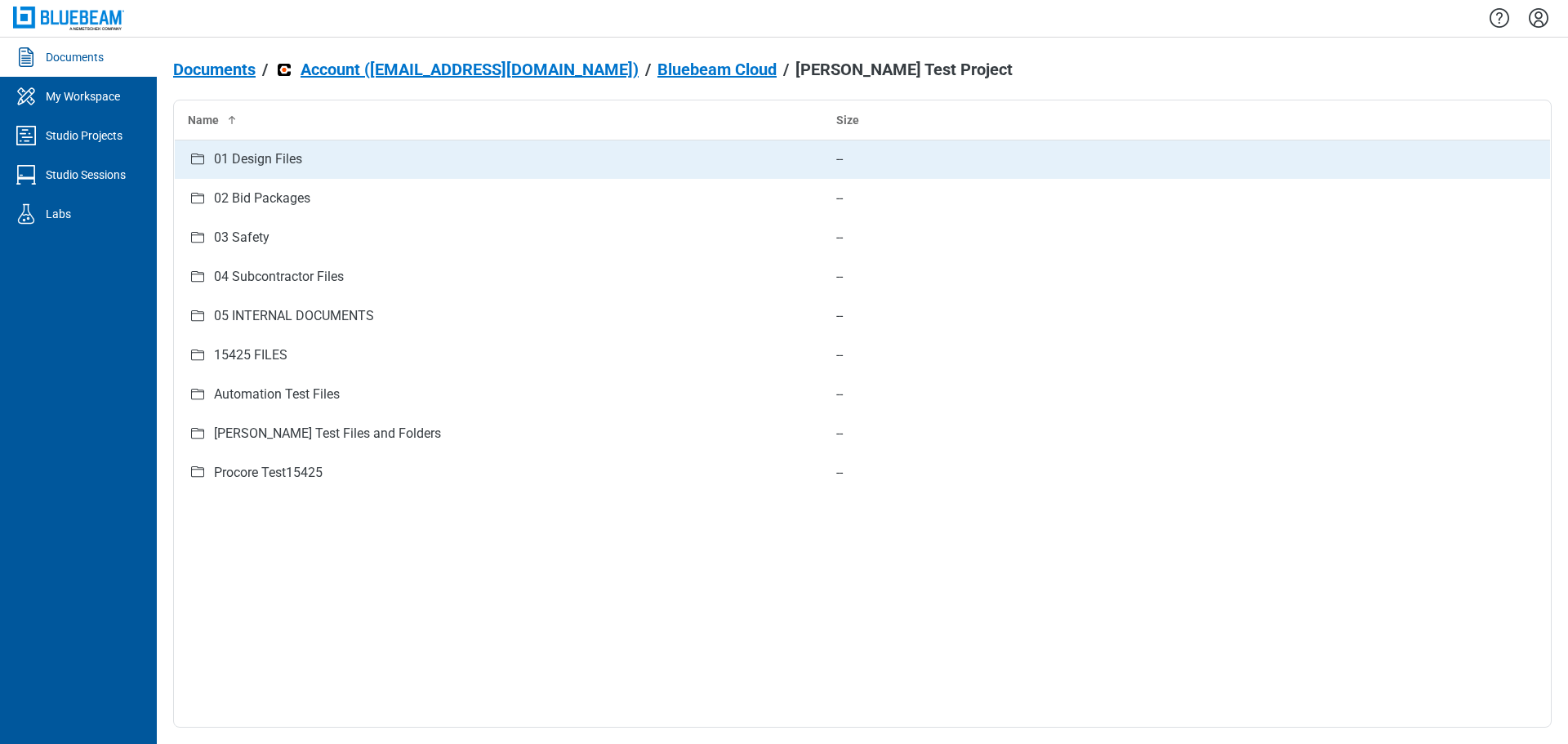
click at [261, 154] on div "01 Design Files" at bounding box center [258, 159] width 88 height 20
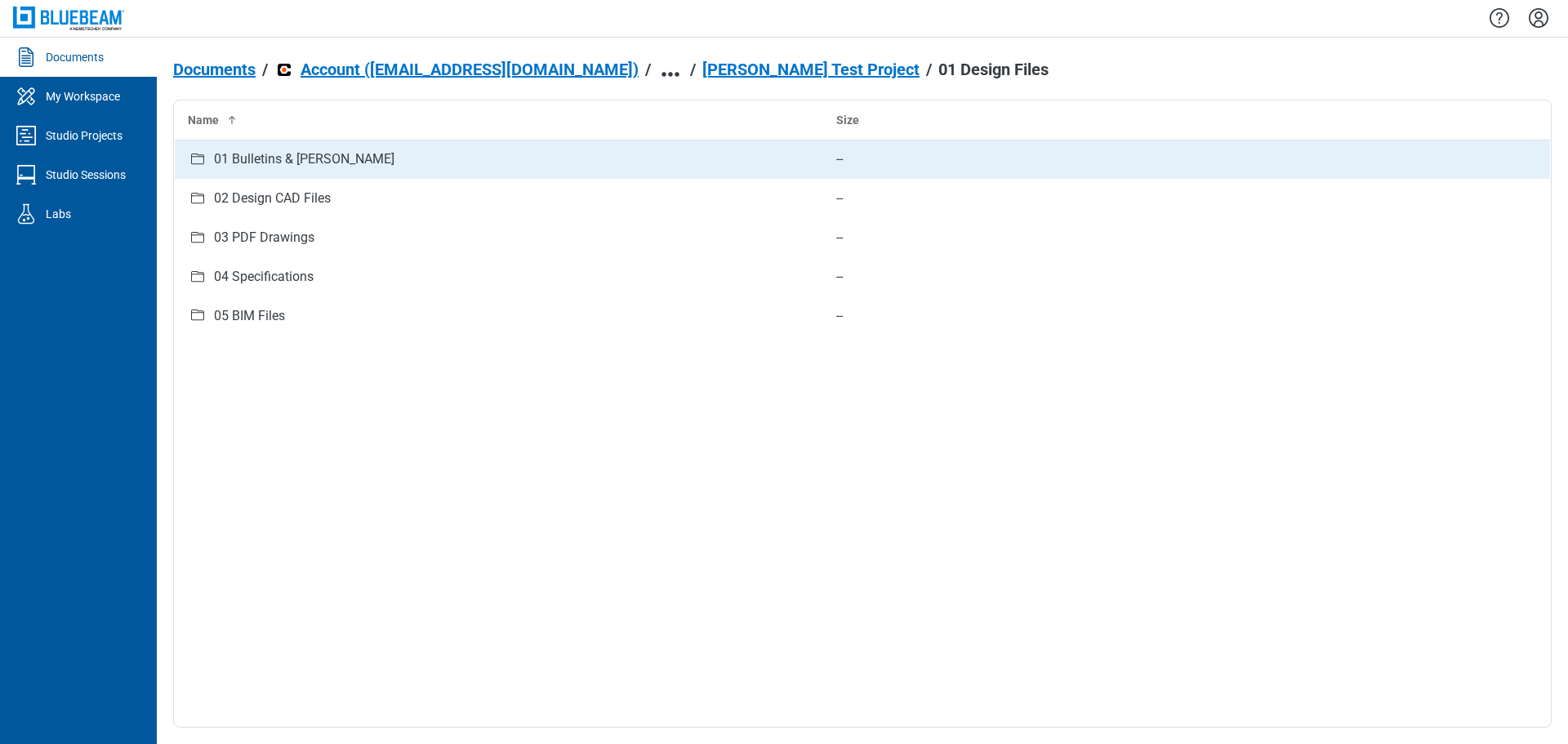
click at [341, 164] on div "01 Bulletins & Addenda" at bounding box center [304, 159] width 180 height 20
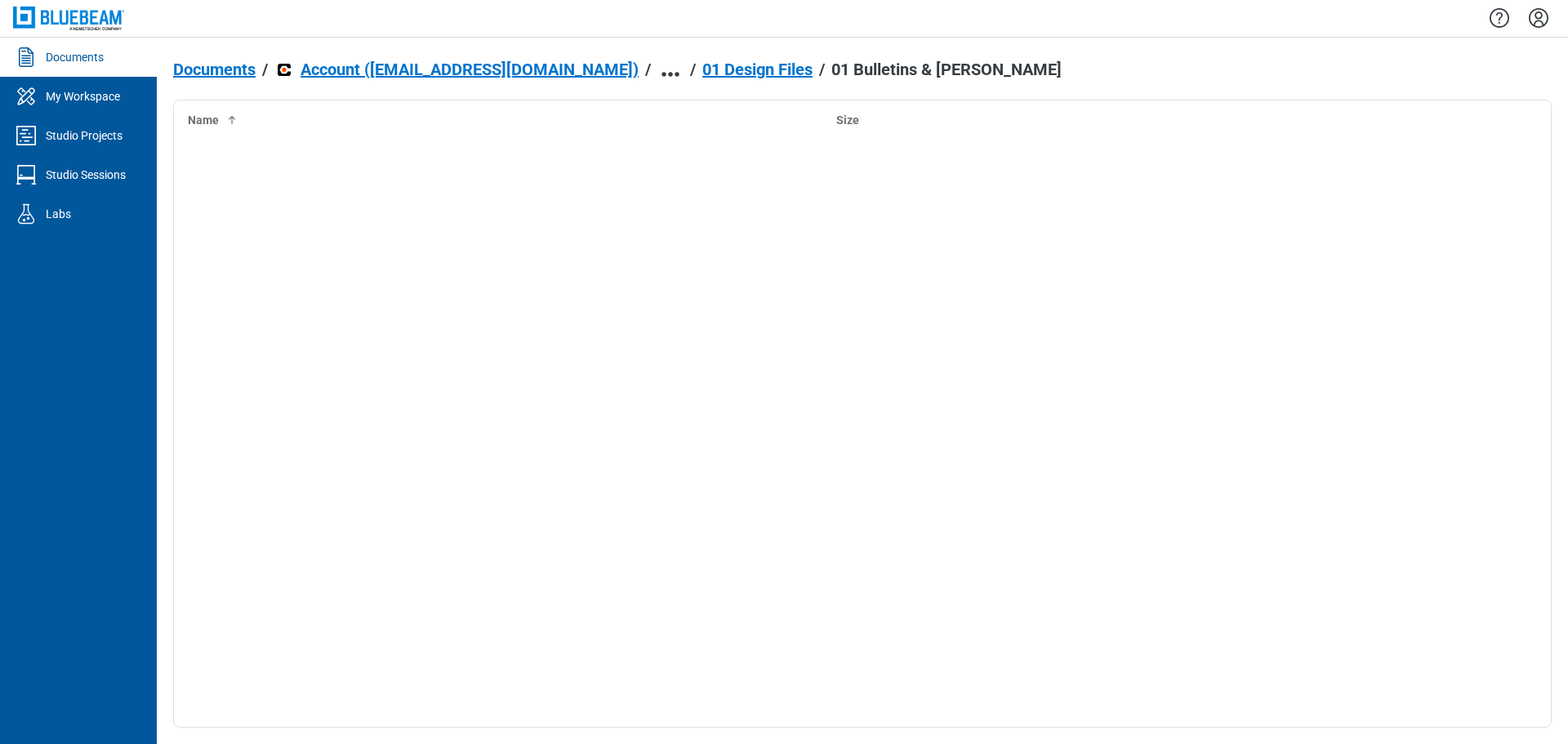
click at [702, 74] on div "01 Design Files" at bounding box center [757, 69] width 110 height 18
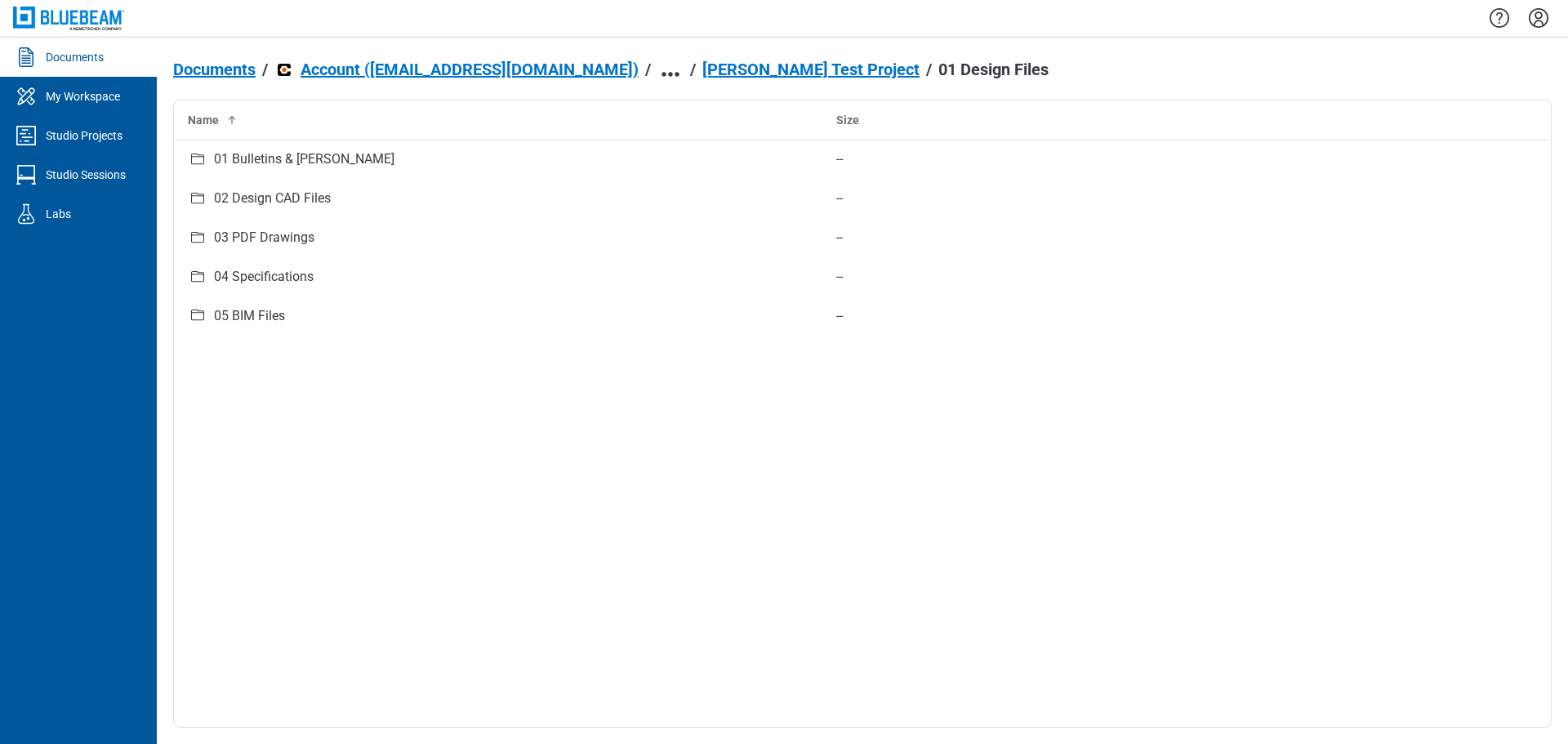
click at [702, 66] on div "Bhavini Test Project" at bounding box center [811, 69] width 217 height 18
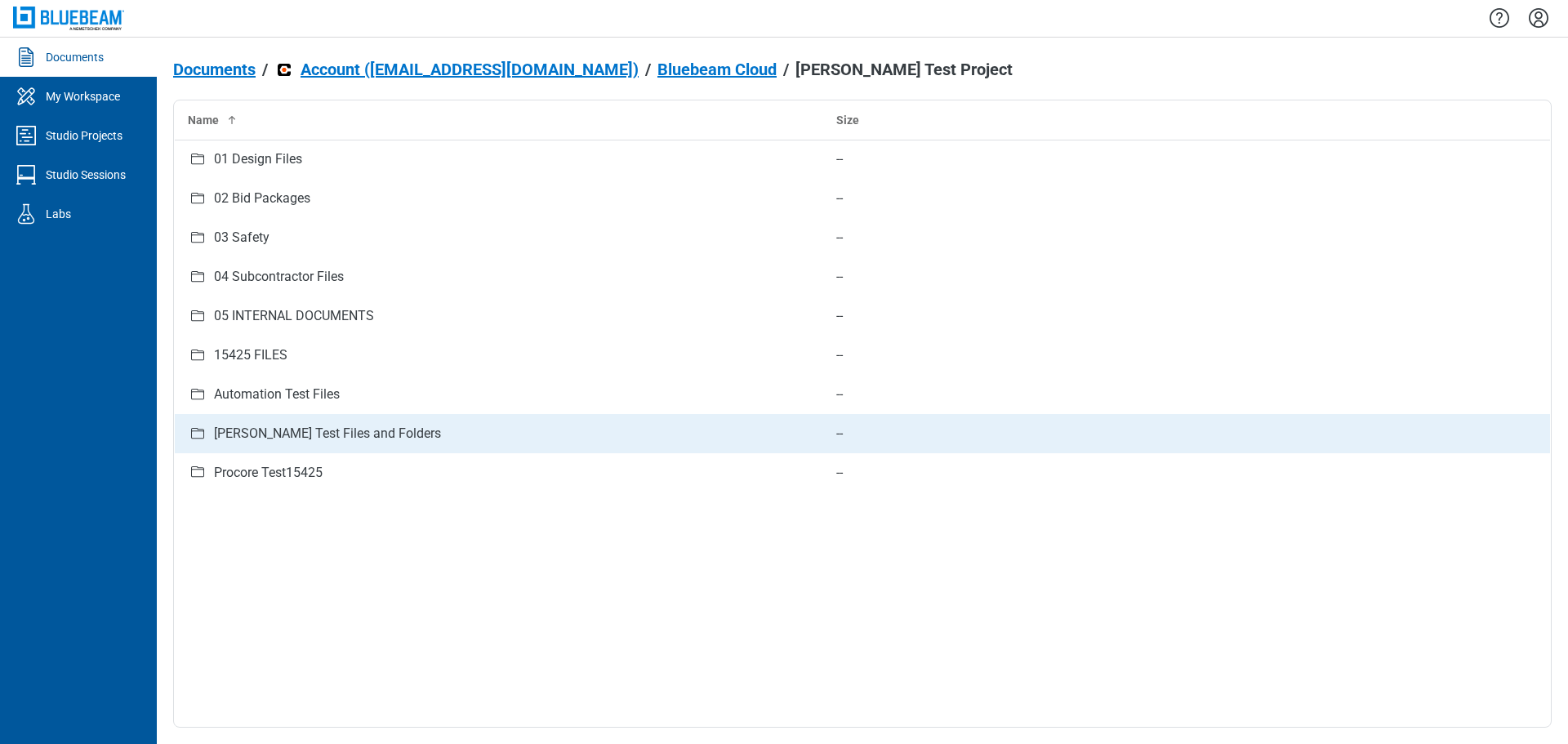
click at [286, 439] on div "Bhavini Test Files and Folders" at bounding box center [328, 433] width 228 height 20
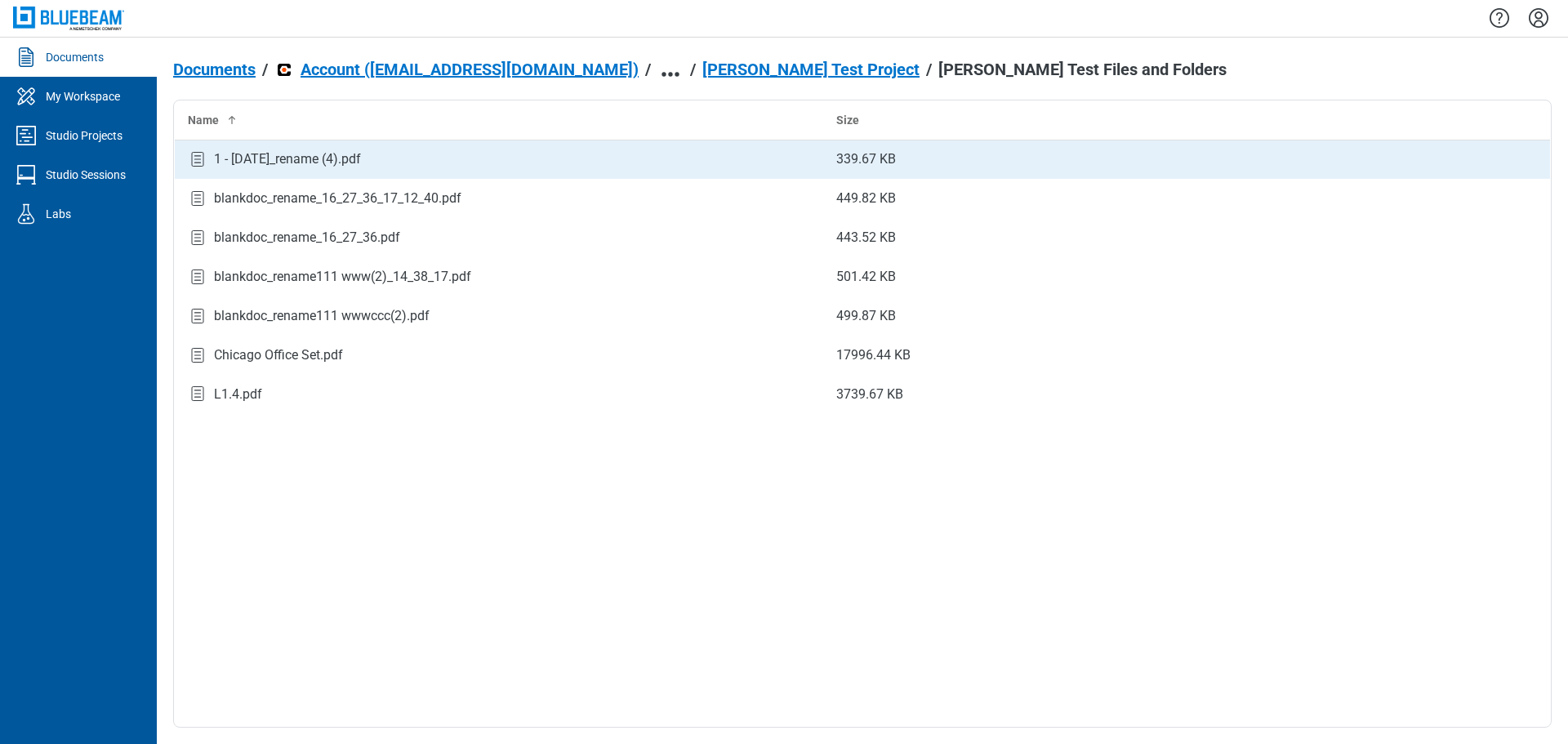
click at [324, 169] on div "1 - 12.7.2020_rename (4).pdf" at bounding box center [287, 159] width 147 height 20
